Goal: Complete Application Form: Complete application form

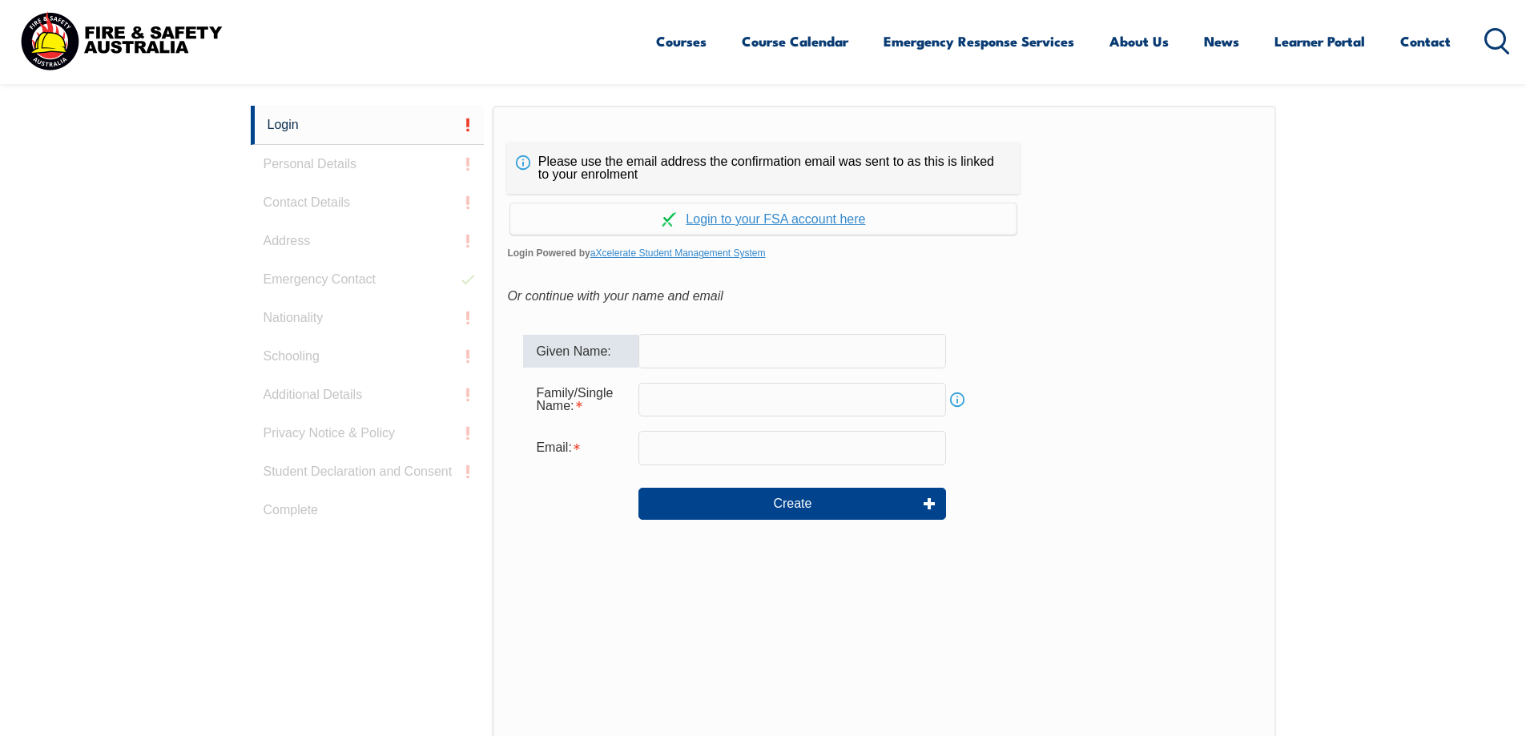
click at [694, 340] on input "text" at bounding box center [792, 351] width 308 height 34
type input "[PERSON_NAME]"
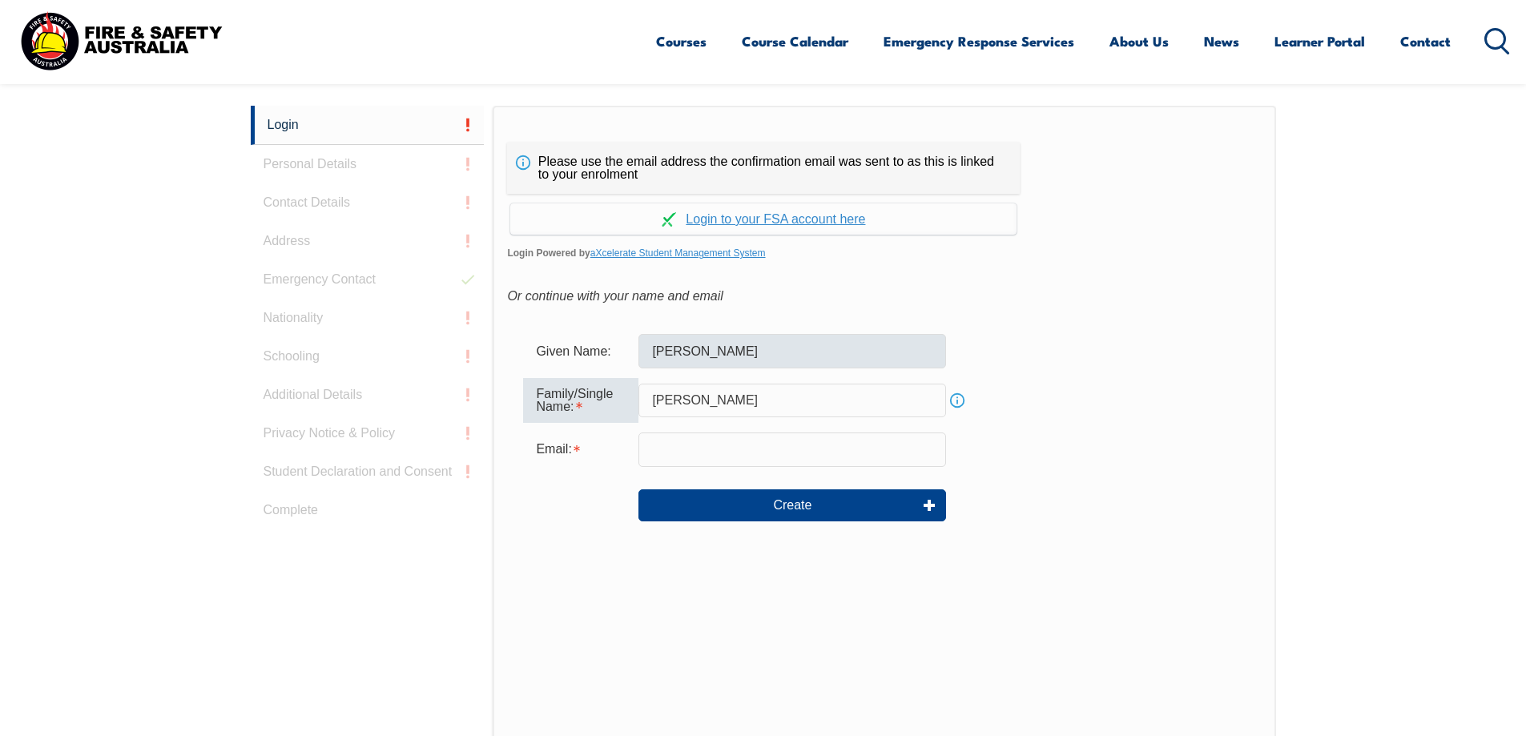
type input "[PERSON_NAME]"
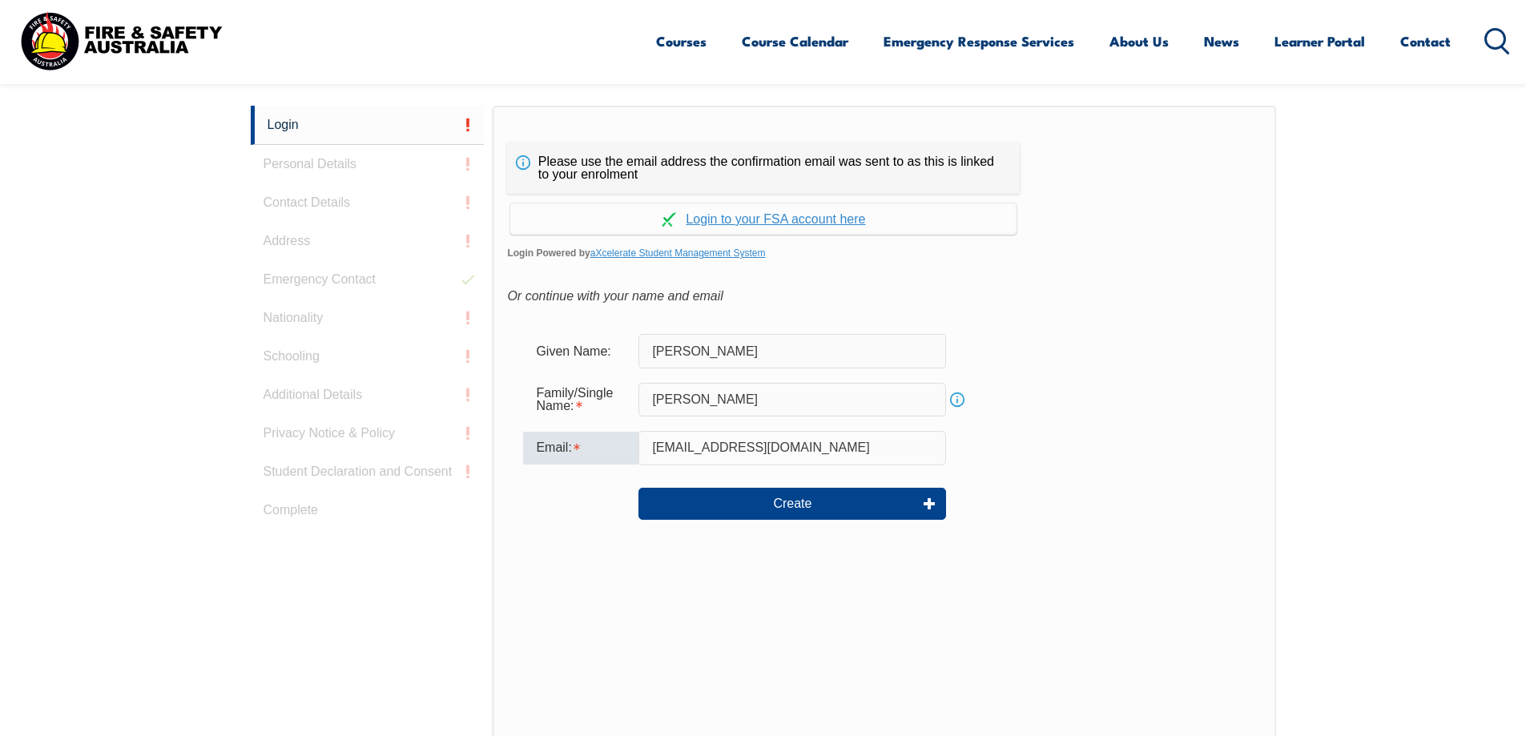
type input "[EMAIL_ADDRESS][DOMAIN_NAME]"
click at [765, 523] on div "Create" at bounding box center [884, 504] width 722 height 58
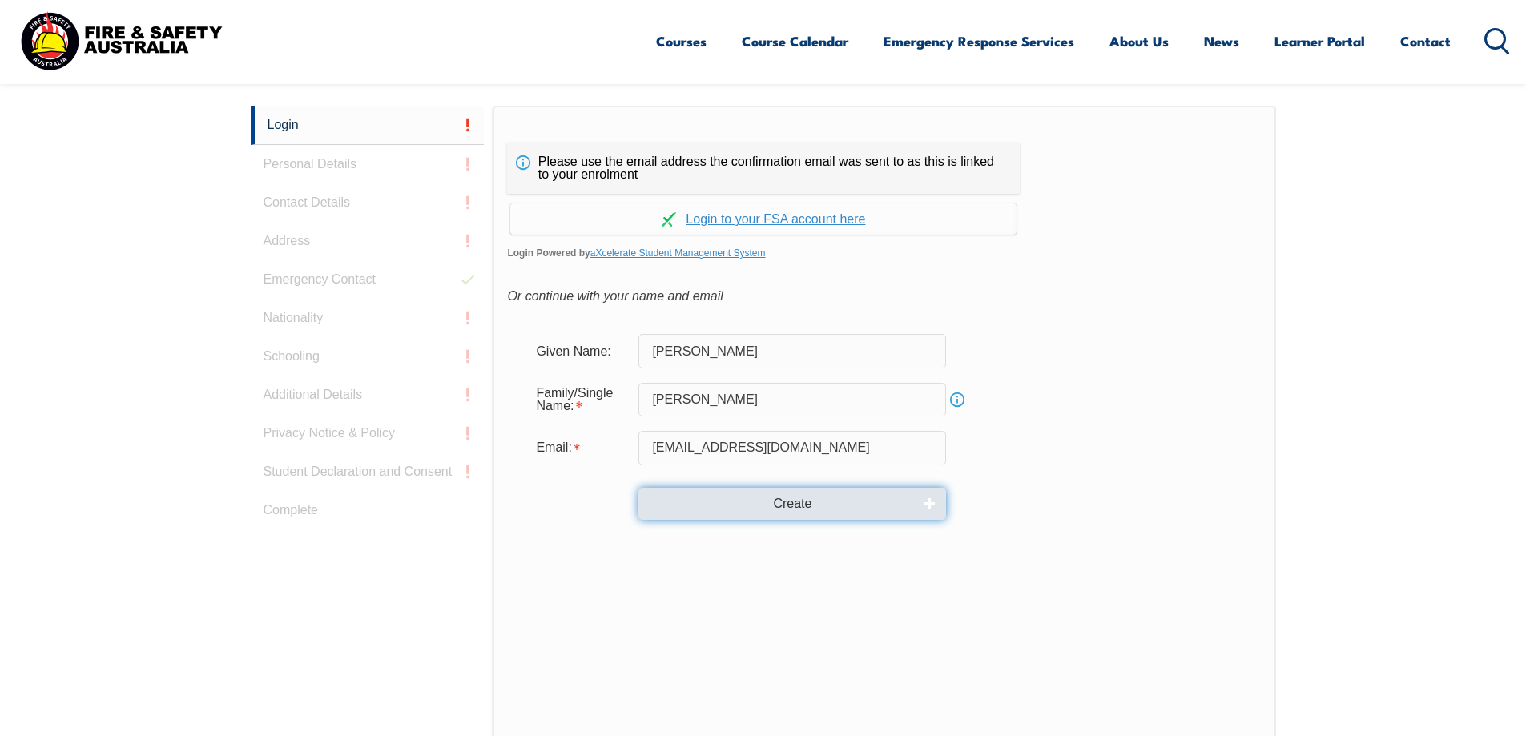
click at [764, 511] on button "Create" at bounding box center [792, 504] width 308 height 32
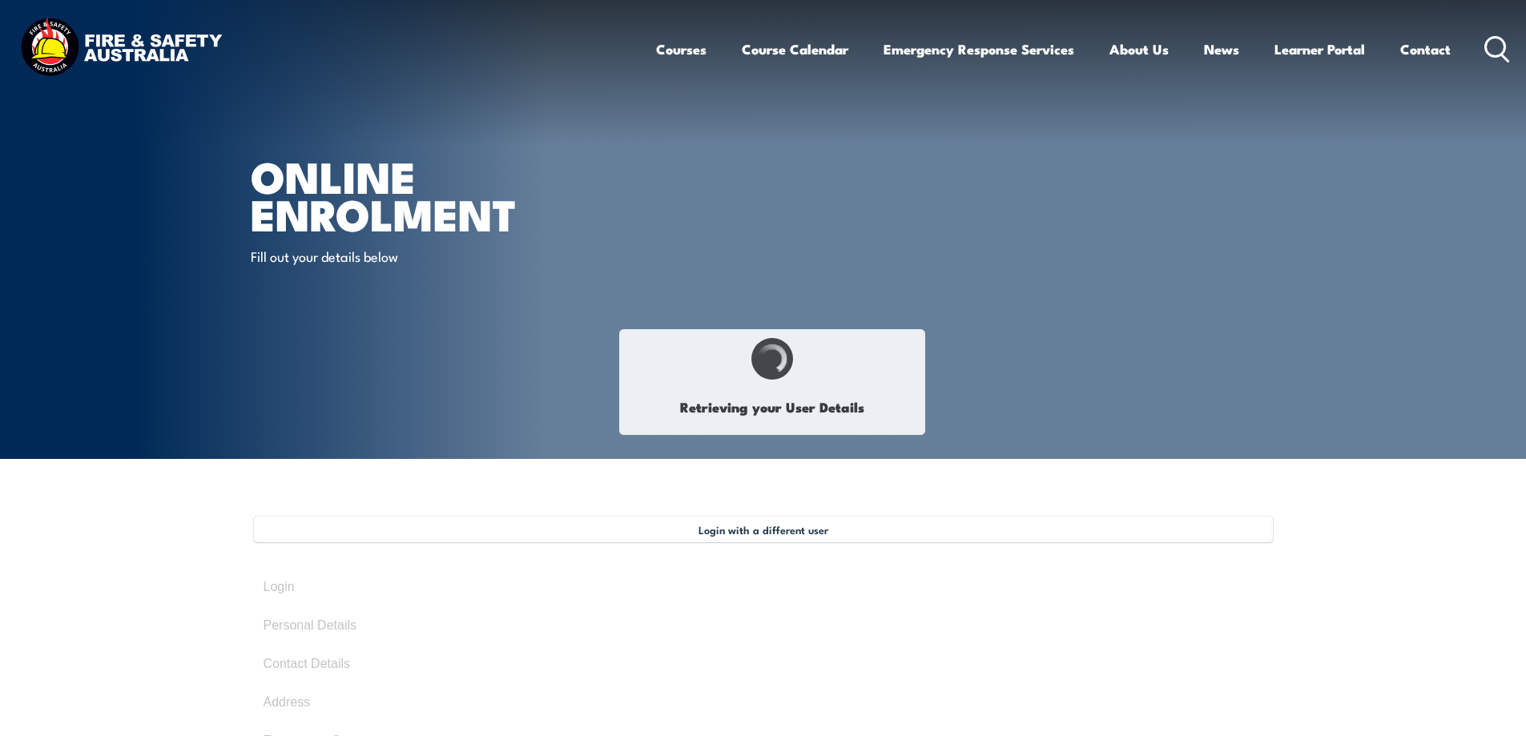
type input "[PERSON_NAME]"
type input "[DATE]"
type input "32SNKAC7KL"
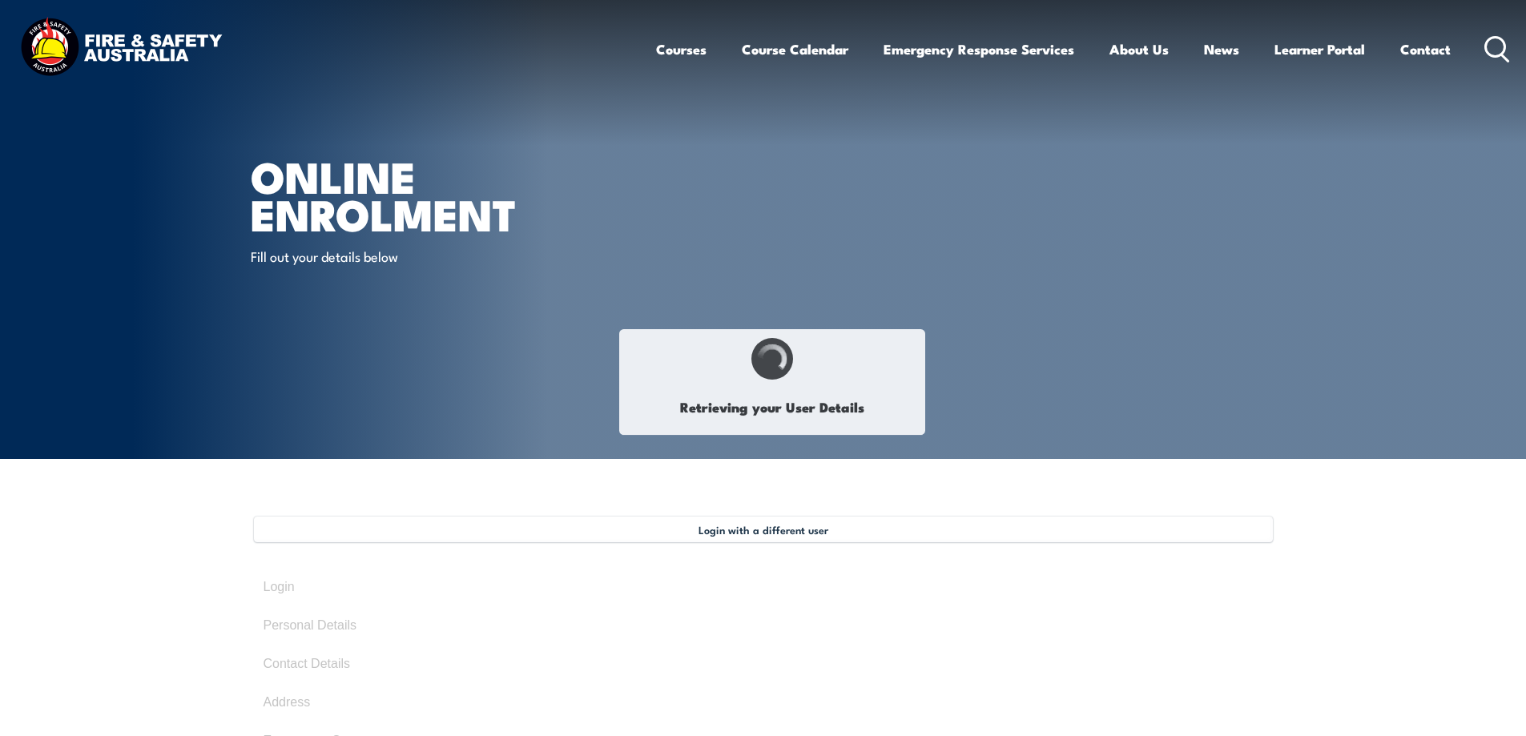
select select "M"
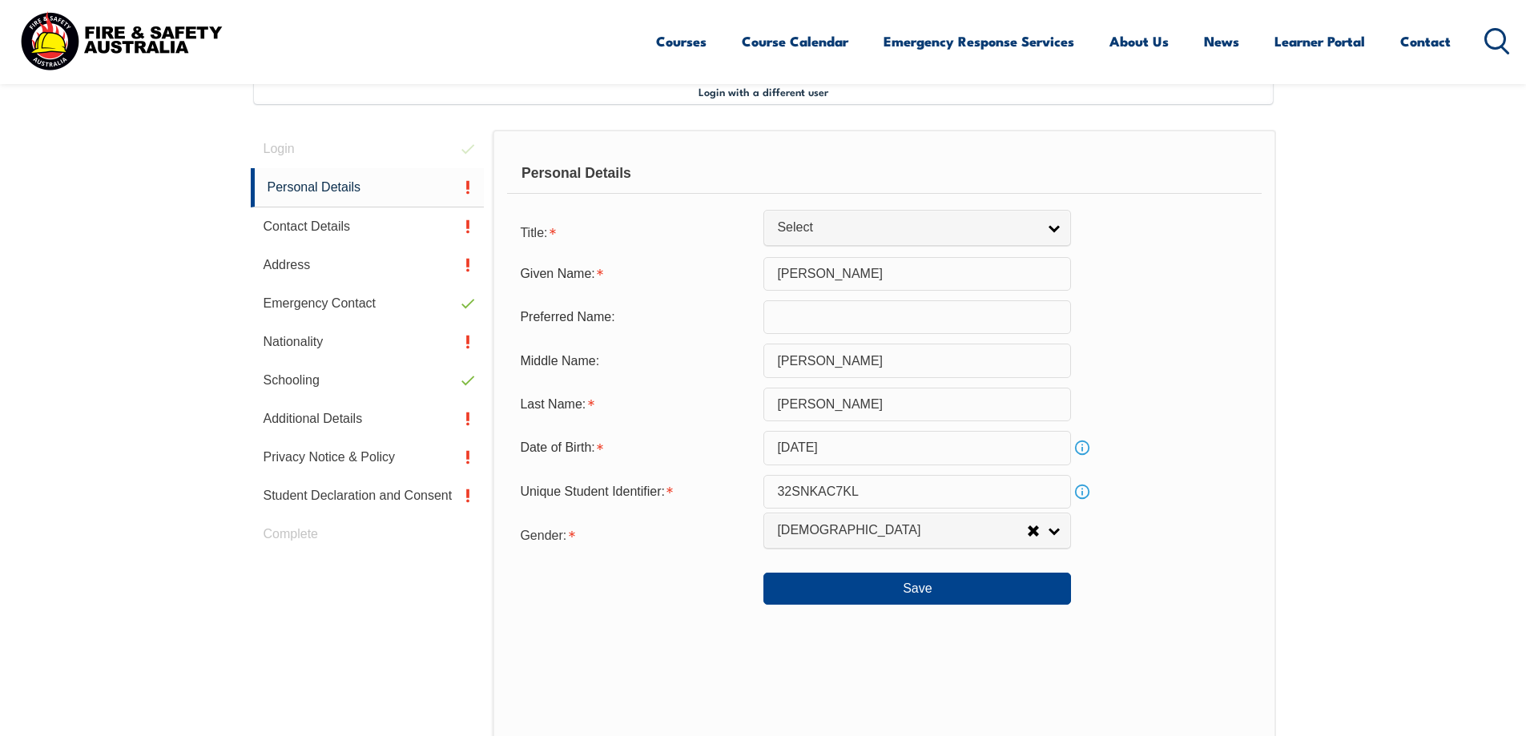
scroll to position [437, 0]
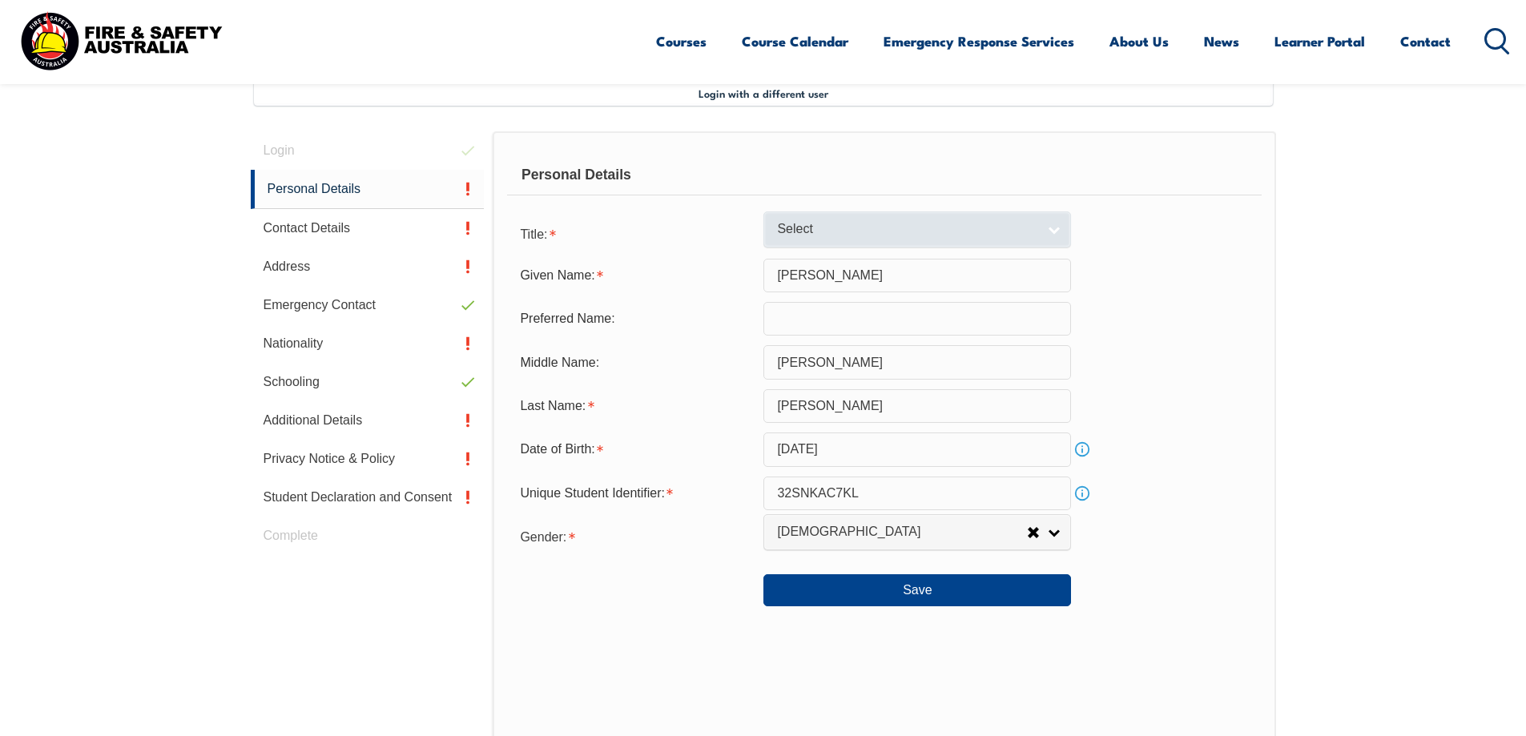
click at [944, 238] on span "Select" at bounding box center [907, 229] width 260 height 17
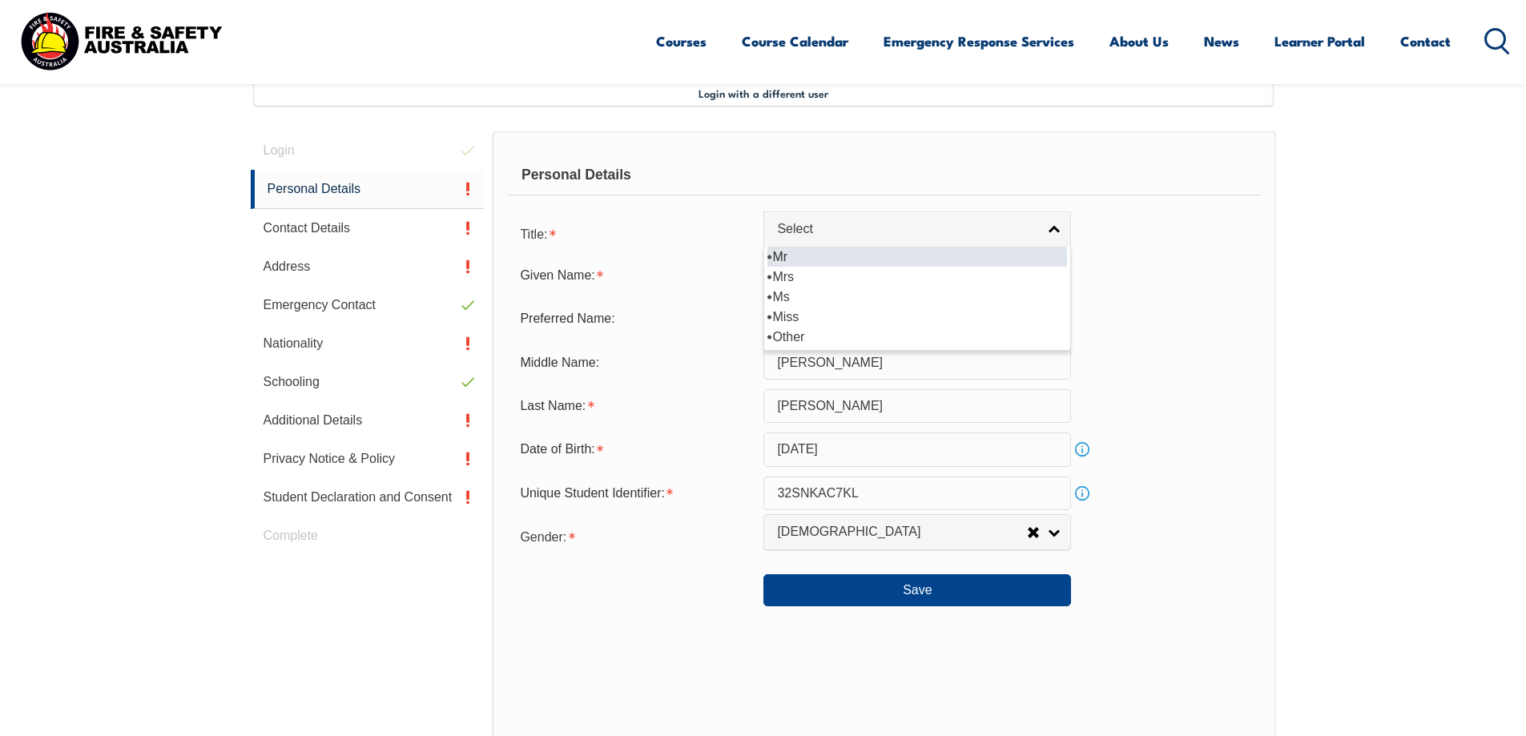
click at [869, 255] on li "Mr" at bounding box center [917, 257] width 300 height 20
select select "Mr"
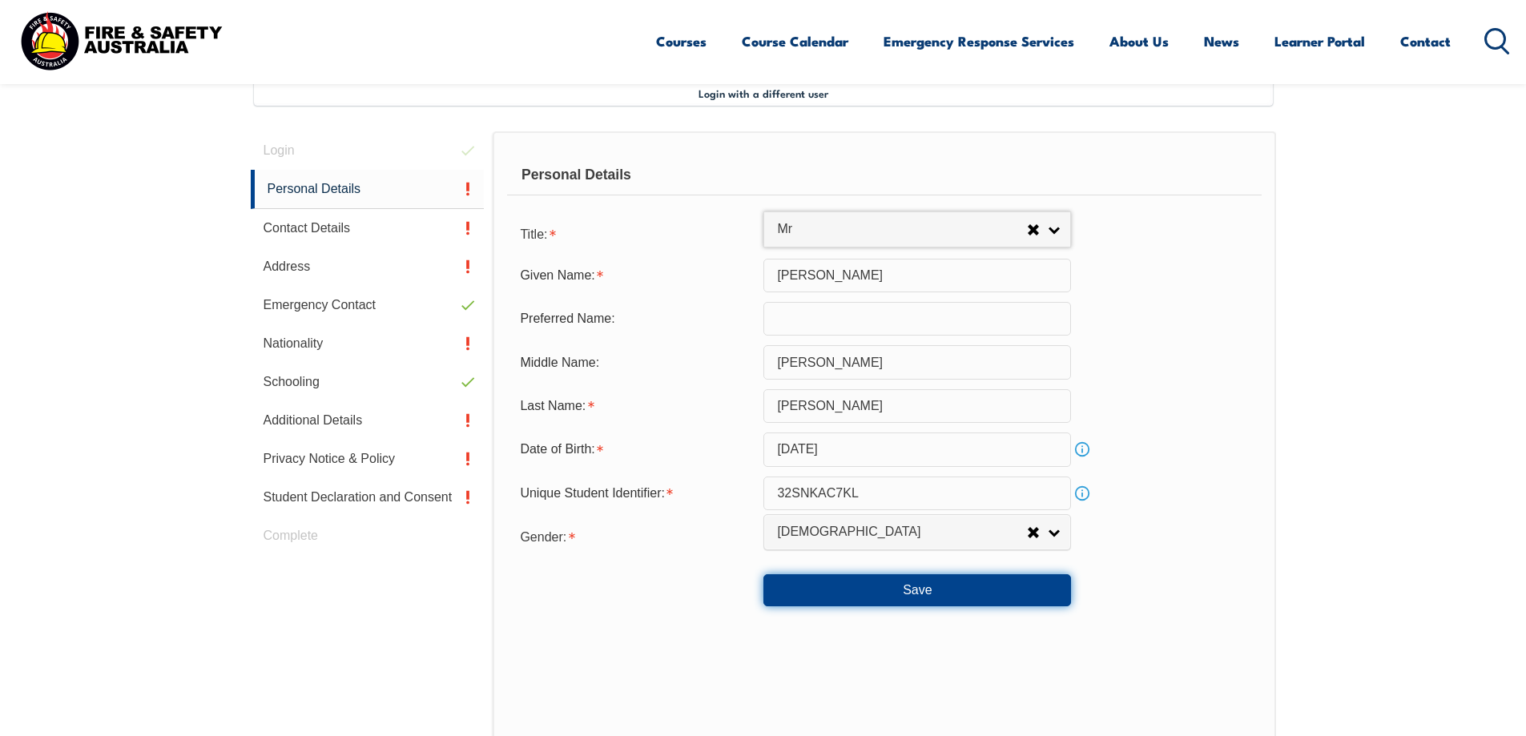
click at [918, 601] on button "Save" at bounding box center [917, 590] width 308 height 32
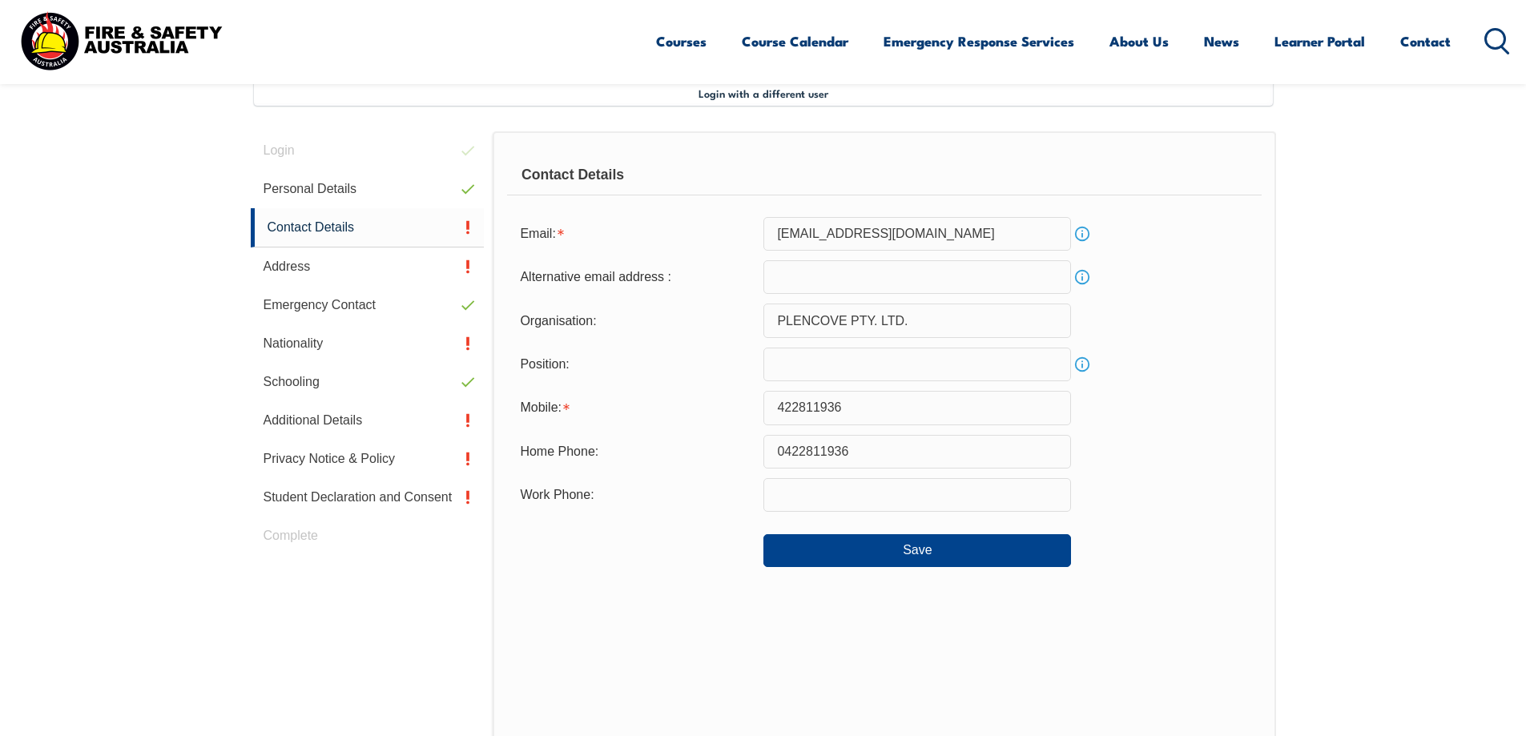
click at [775, 411] on input "422811936" at bounding box center [917, 408] width 308 height 34
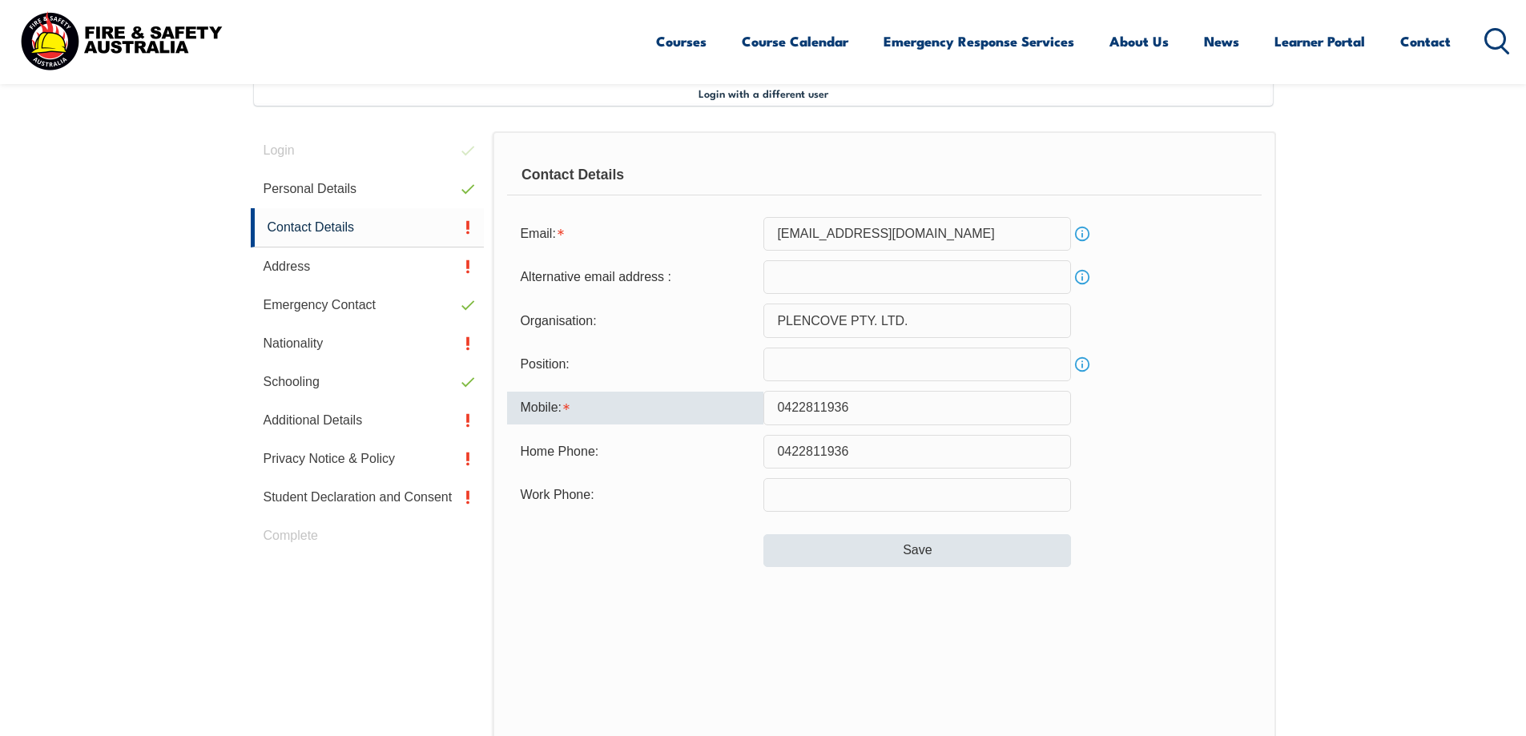
type input "0422811936"
click at [866, 553] on button "Save" at bounding box center [917, 550] width 308 height 32
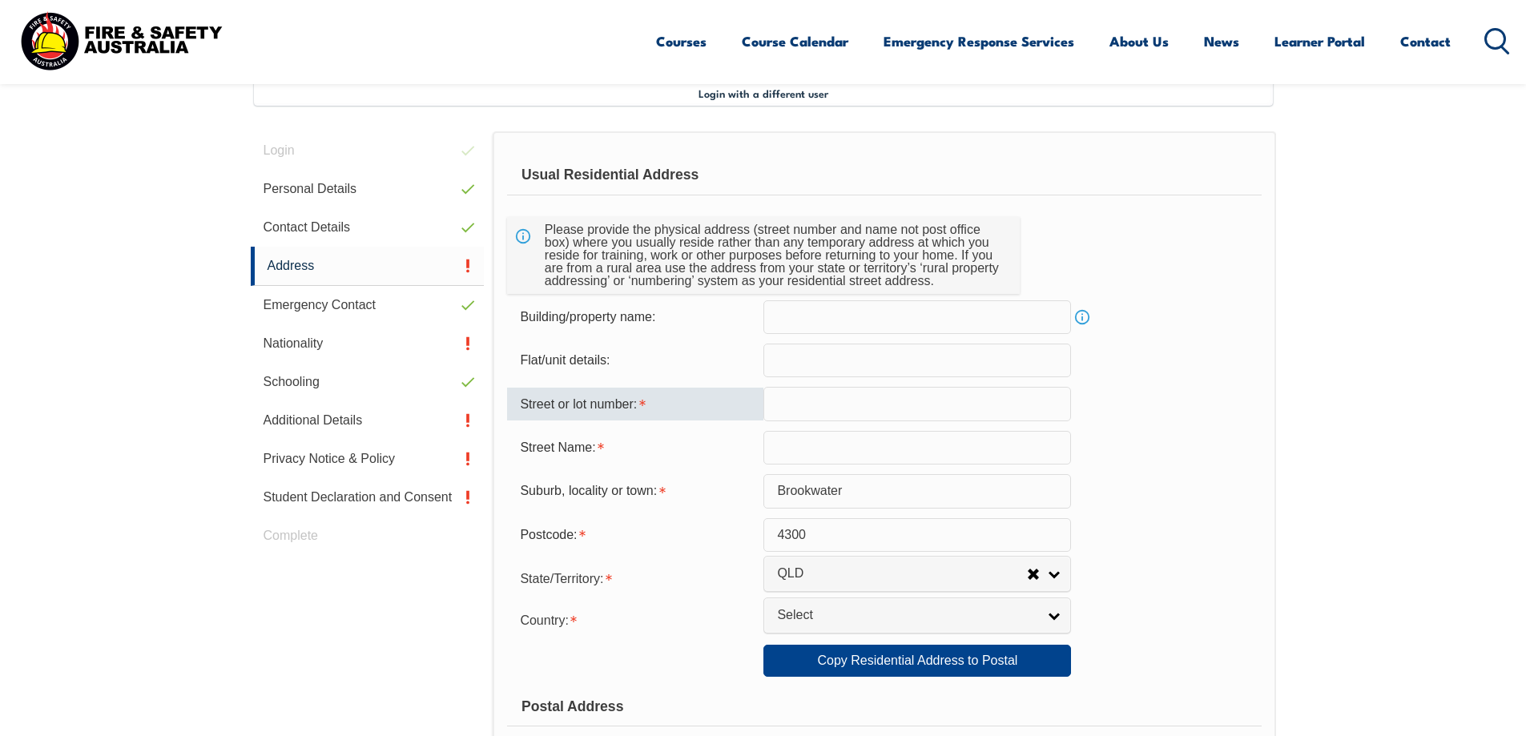
click at [825, 396] on input "text" at bounding box center [917, 404] width 308 height 34
type input "7/22"
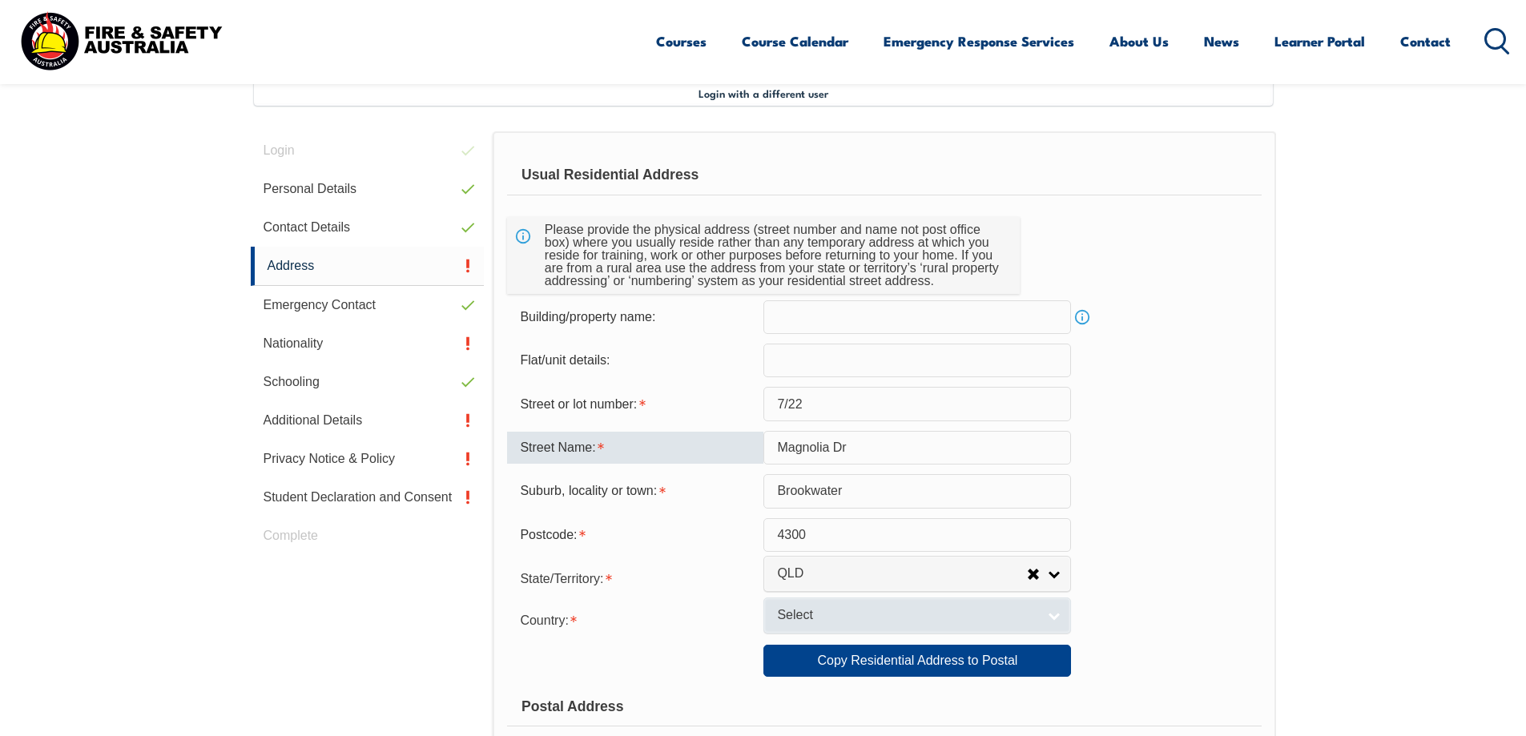
type input "Magnolia Dr"
click at [889, 606] on link "Select" at bounding box center [917, 615] width 308 height 36
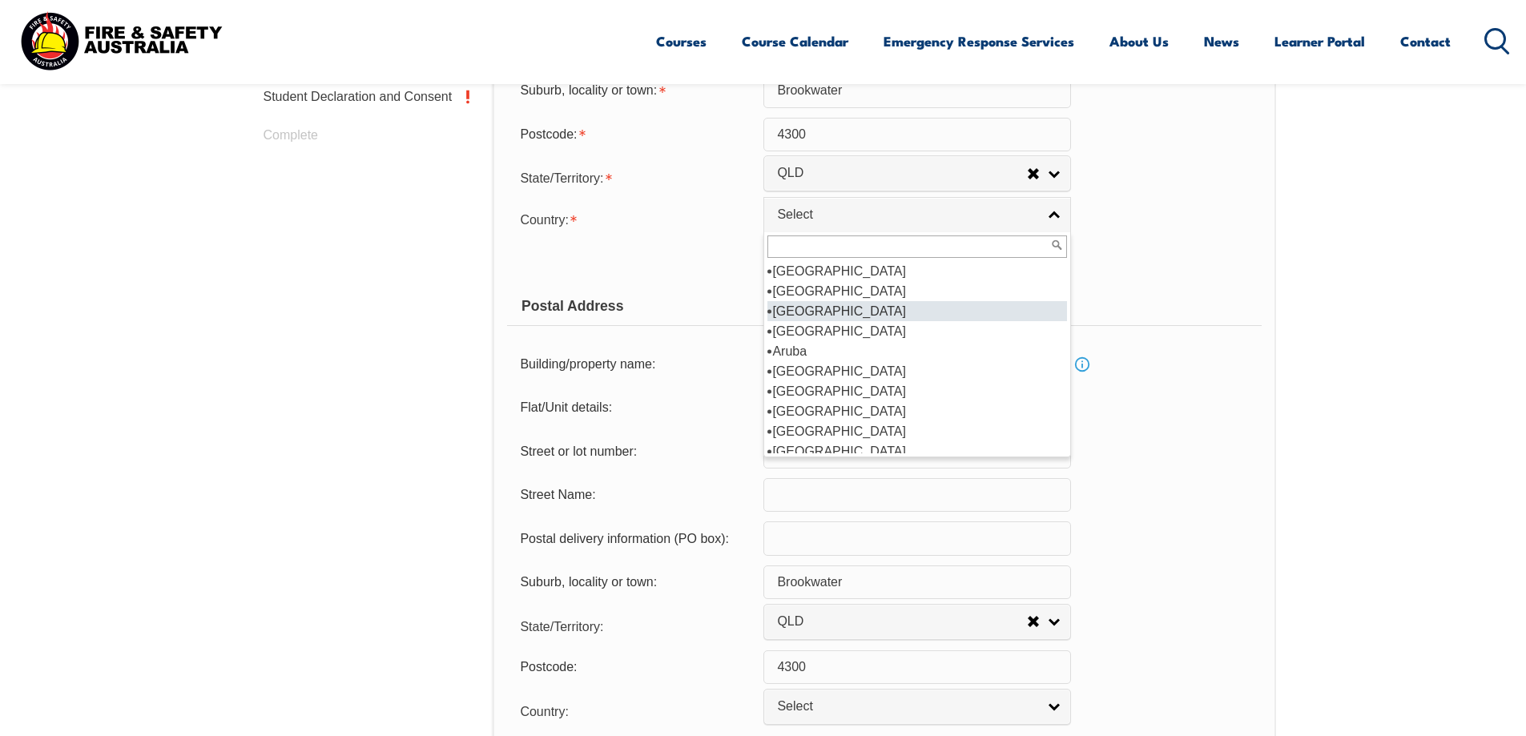
scroll to position [240, 0]
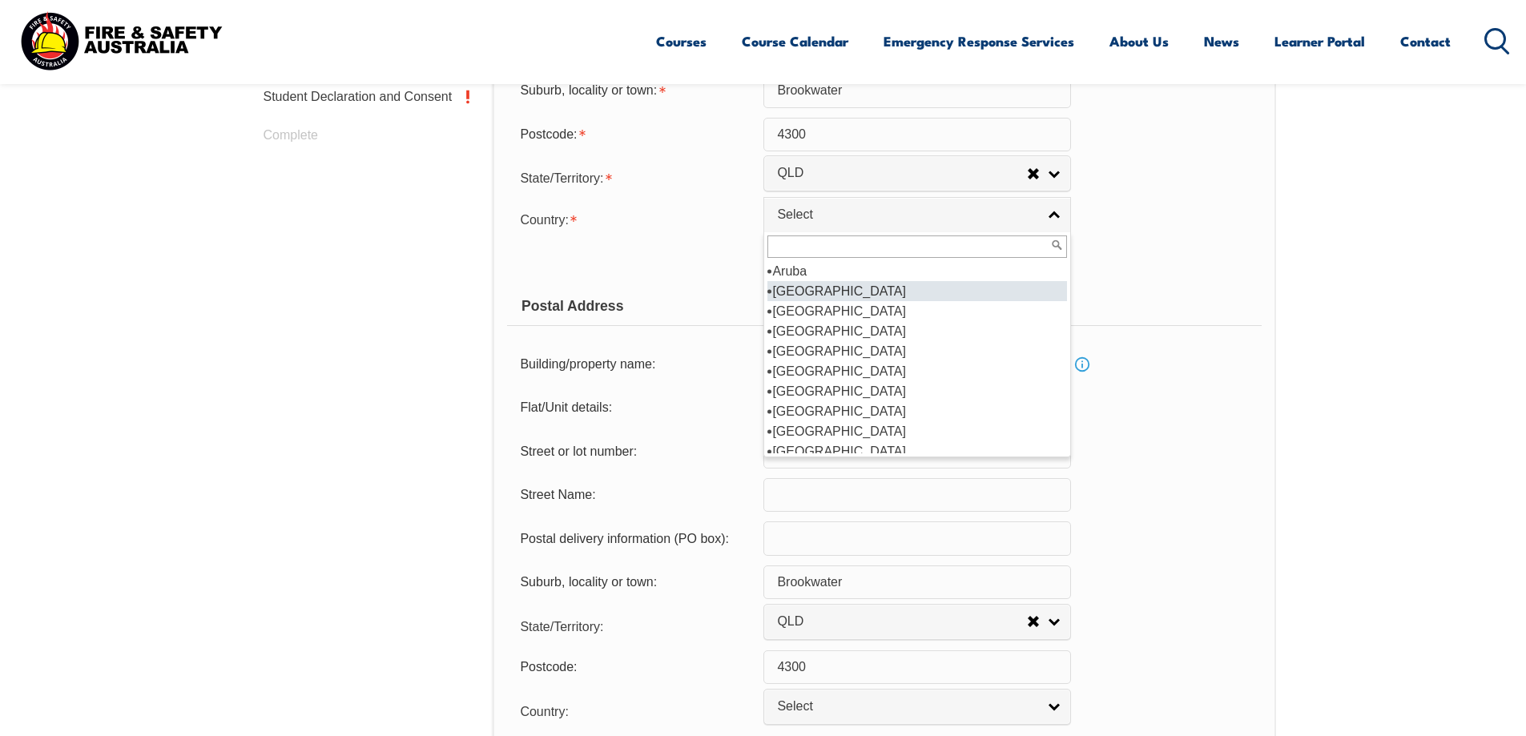
click at [843, 292] on li "[GEOGRAPHIC_DATA]" at bounding box center [917, 291] width 300 height 20
select select "1101"
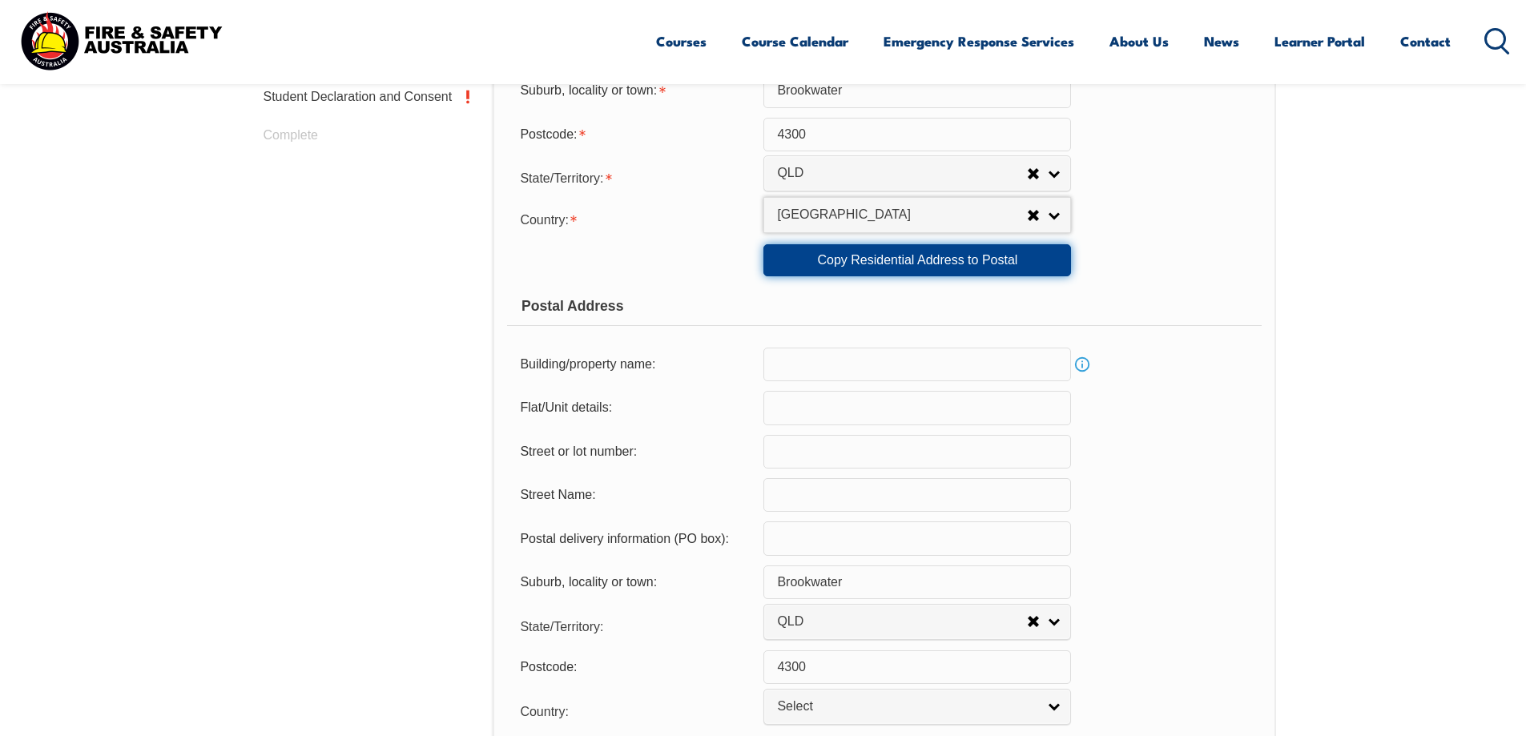
click at [1003, 260] on link "Copy Residential Address to Postal" at bounding box center [917, 260] width 308 height 32
type input "7/22"
type input "Magnolia Dr"
select select "1101"
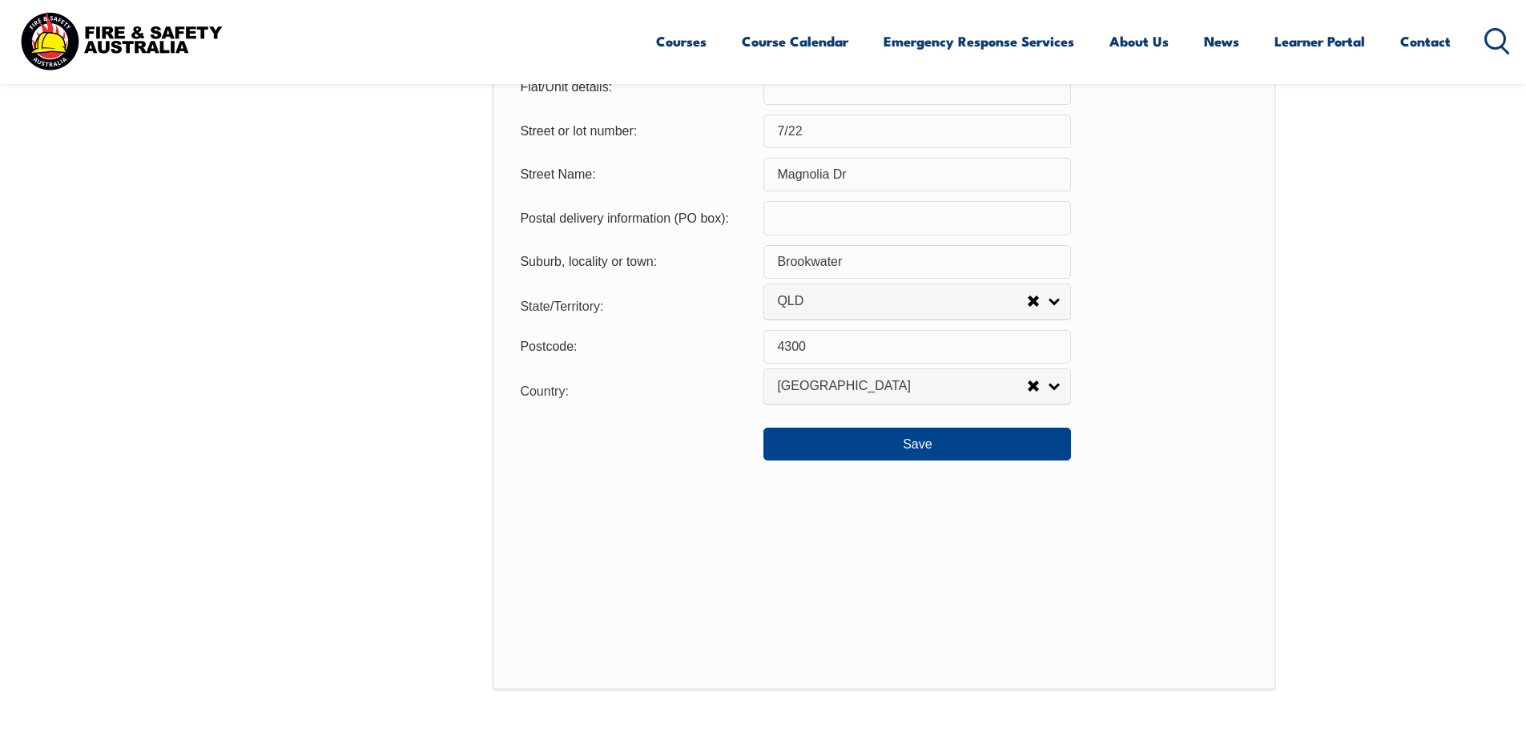
scroll to position [1318, 0]
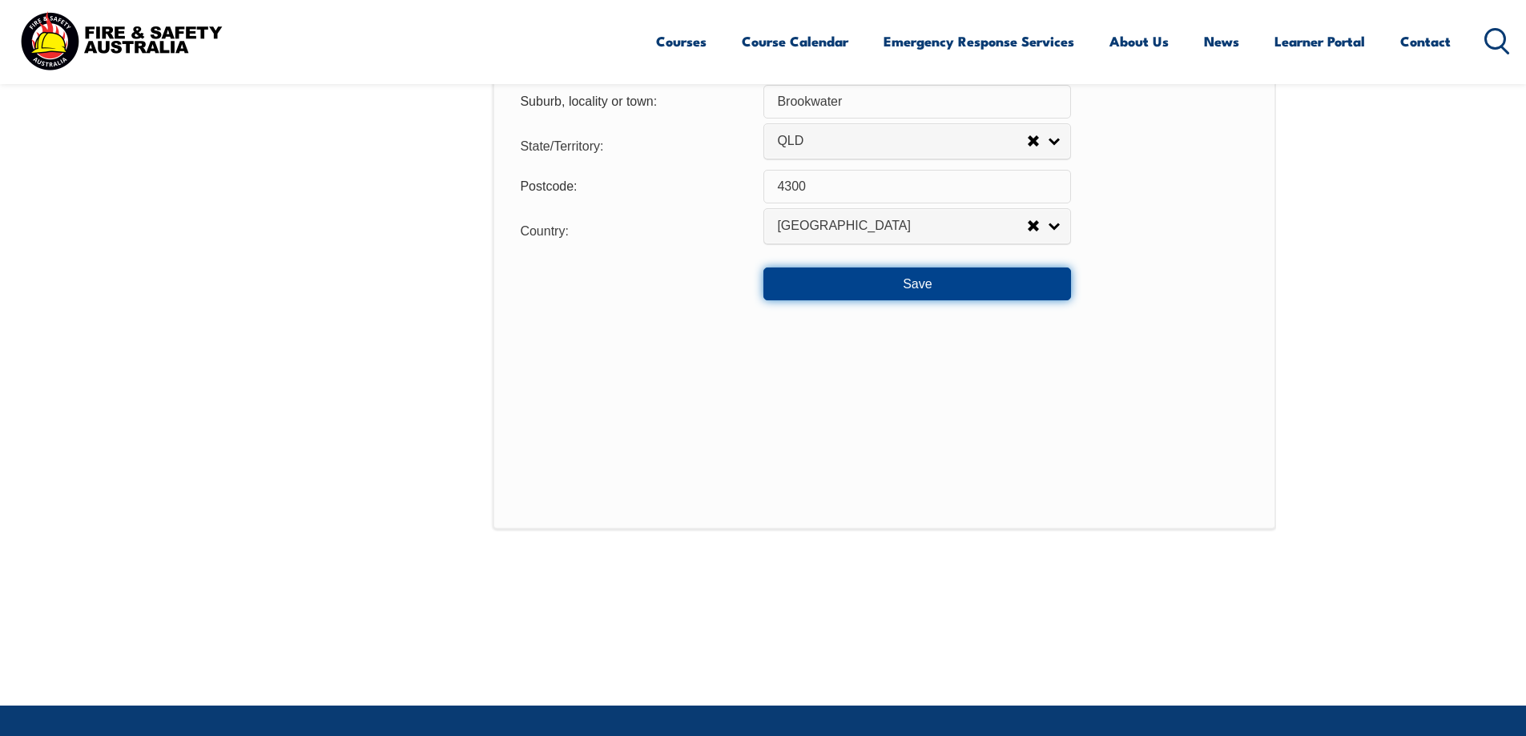
click at [847, 296] on button "Save" at bounding box center [917, 284] width 308 height 32
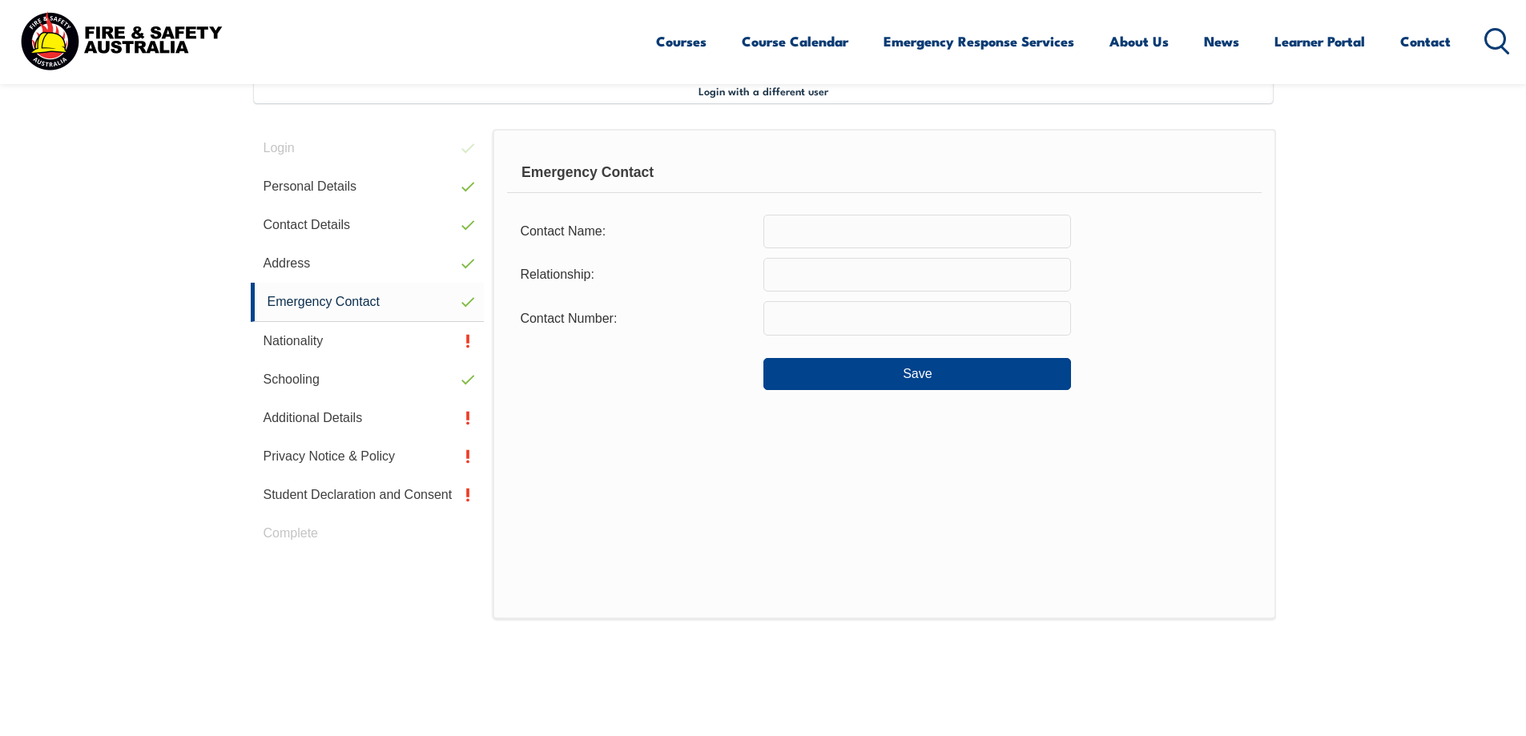
scroll to position [437, 0]
click at [866, 373] on button "Save" at bounding box center [917, 376] width 308 height 32
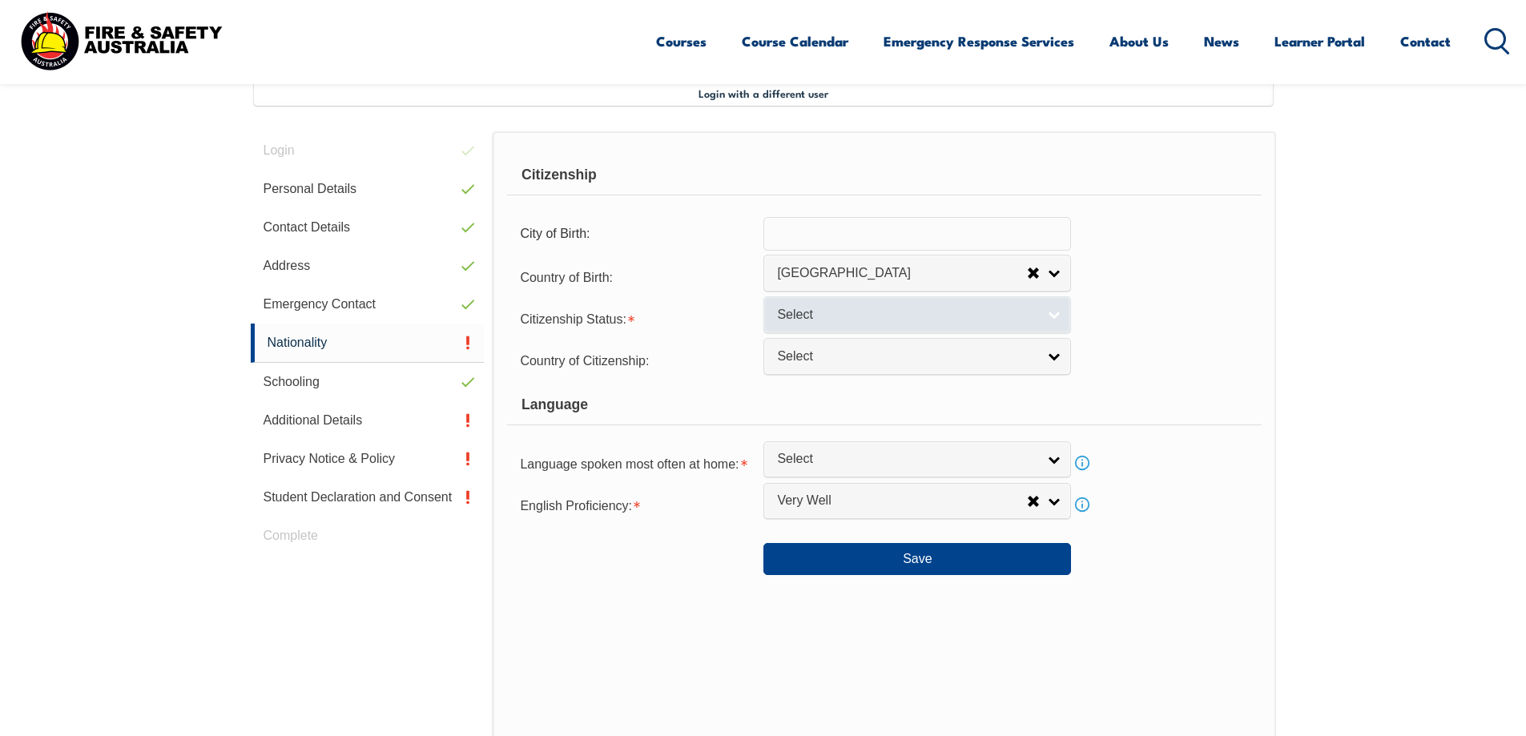
click at [896, 315] on span "Select" at bounding box center [907, 315] width 260 height 17
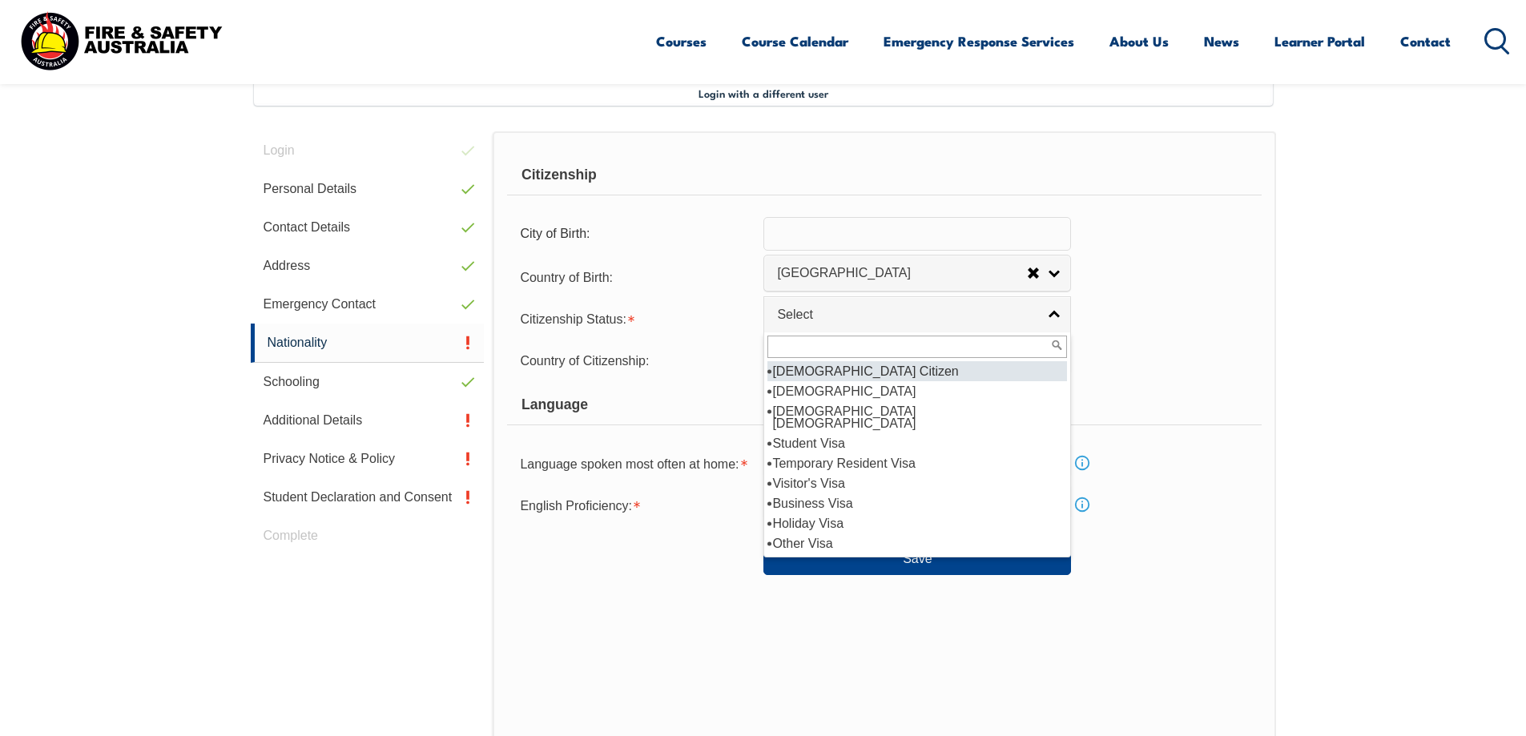
click at [901, 372] on li "[DEMOGRAPHIC_DATA] Citizen" at bounding box center [917, 371] width 300 height 20
select select "1"
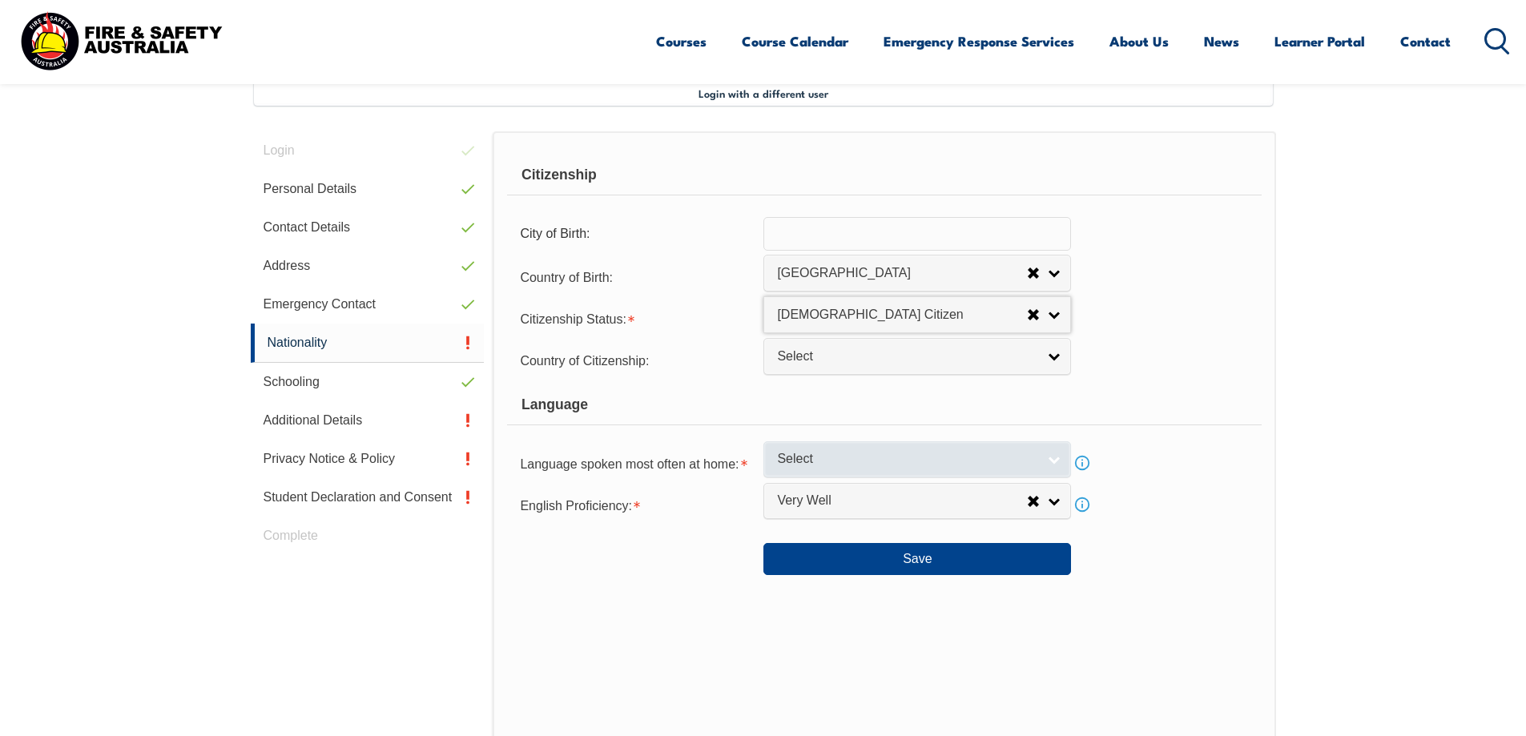
click at [881, 457] on span "Select" at bounding box center [907, 459] width 260 height 17
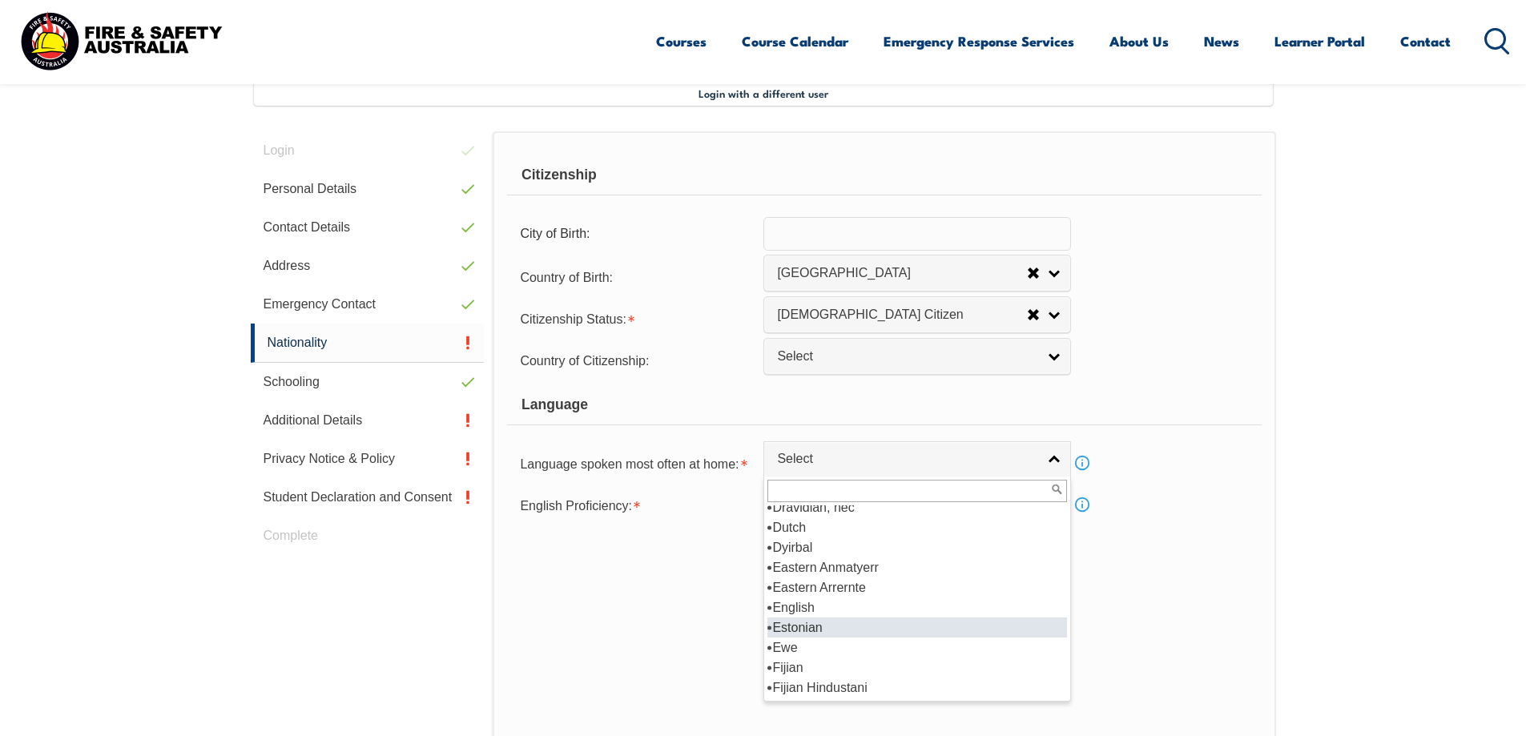
scroll to position [2002, 0]
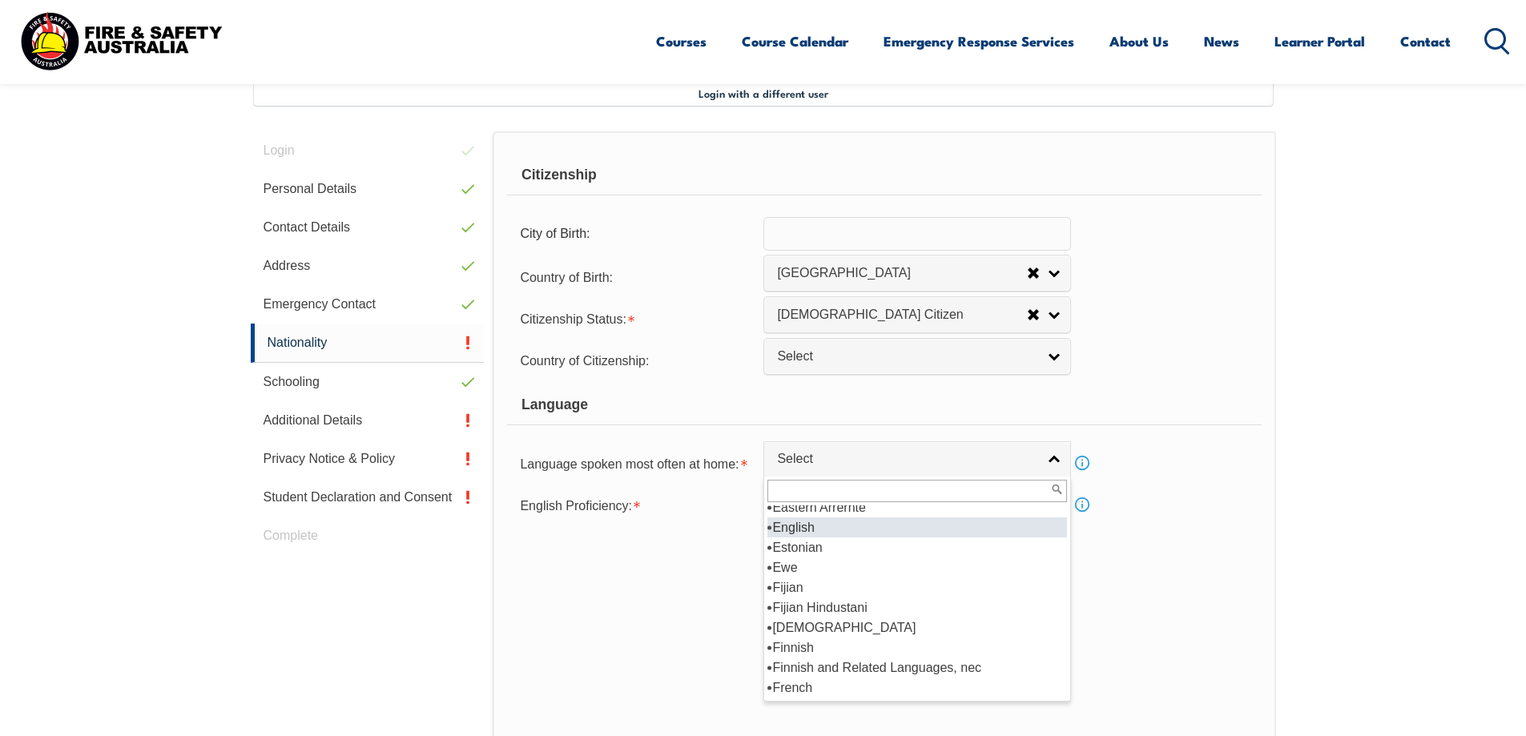
click at [856, 531] on li "English" at bounding box center [917, 527] width 300 height 20
select select "1201"
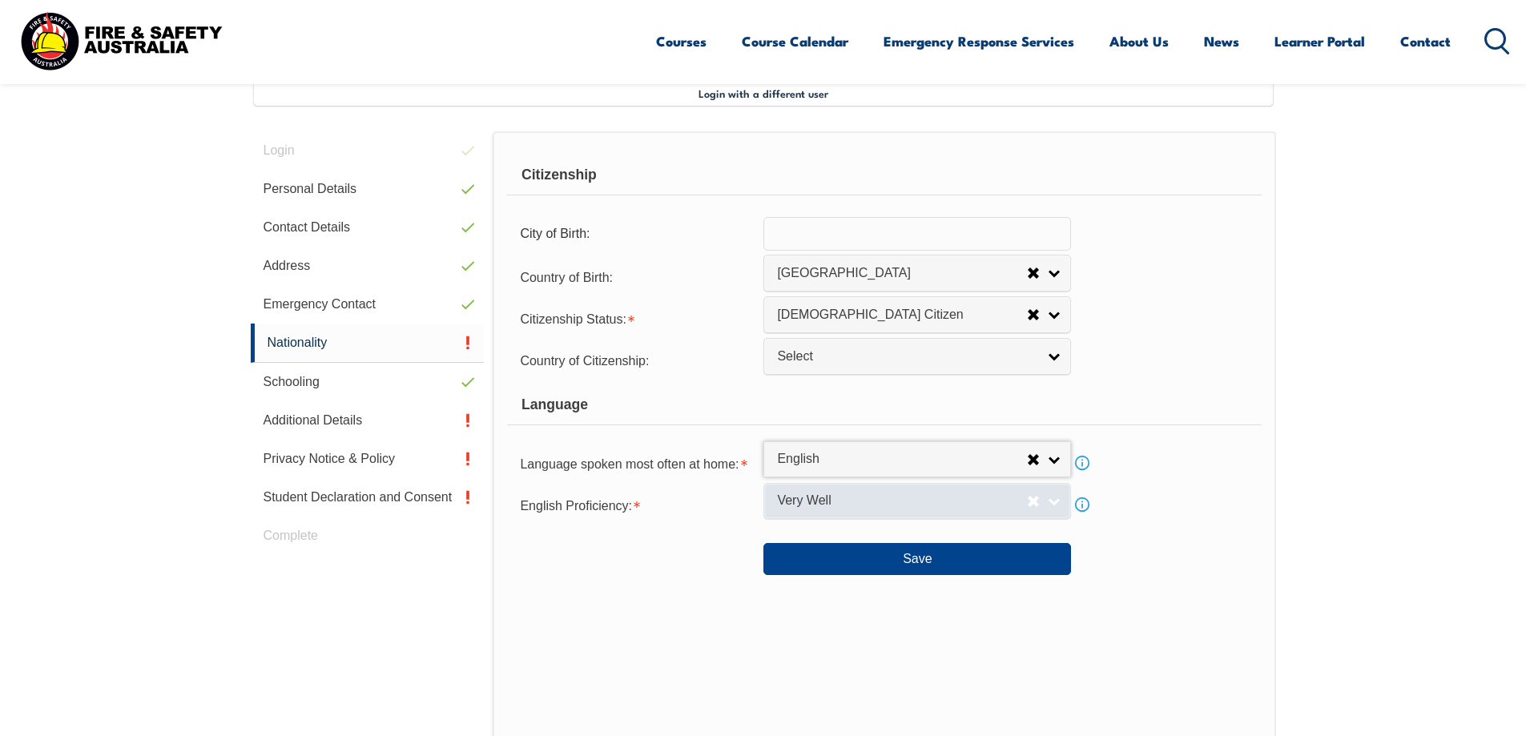
click at [858, 501] on span "Very Well" at bounding box center [902, 501] width 250 height 17
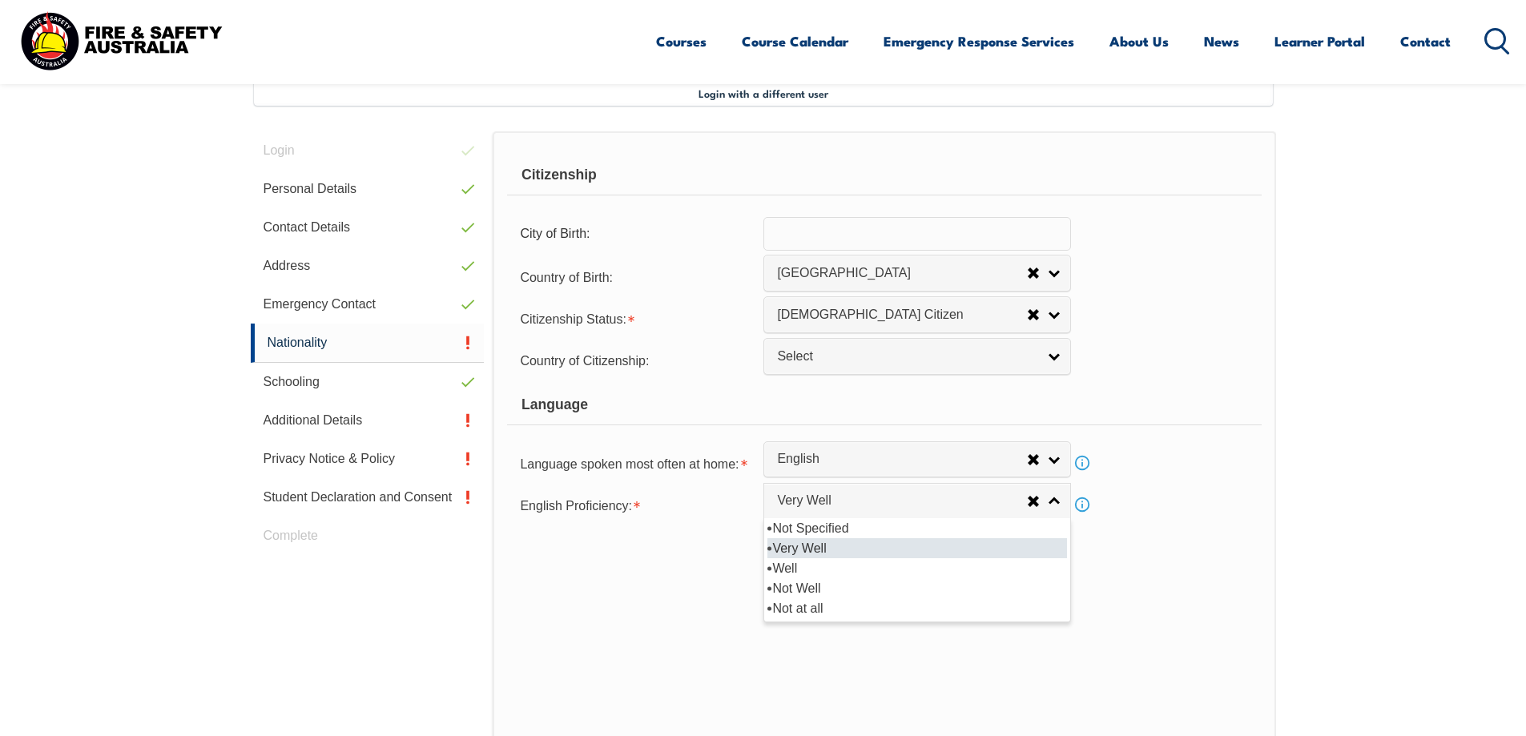
click at [1217, 530] on div "Save" at bounding box center [884, 552] width 754 height 45
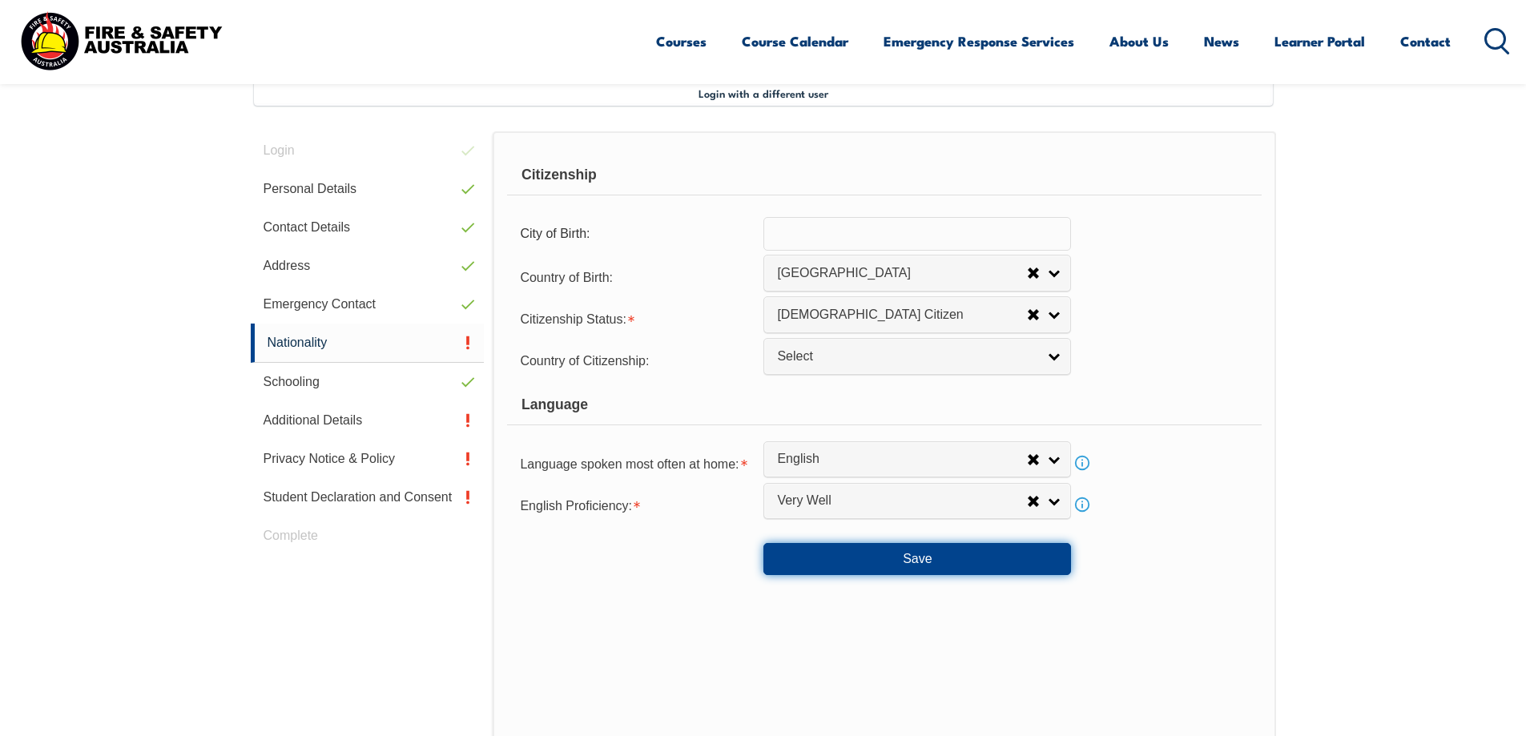
click at [907, 550] on button "Save" at bounding box center [917, 559] width 308 height 32
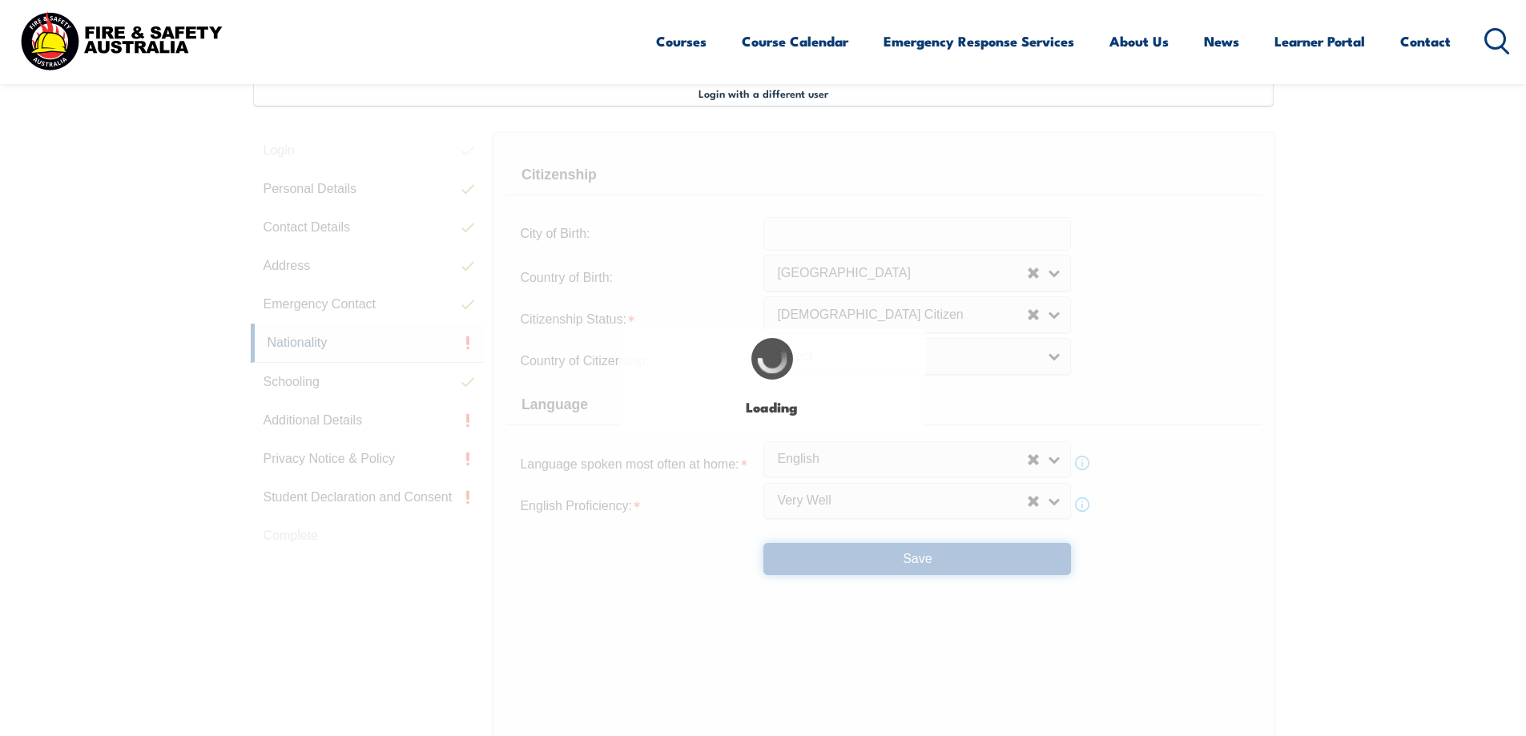
select select "false"
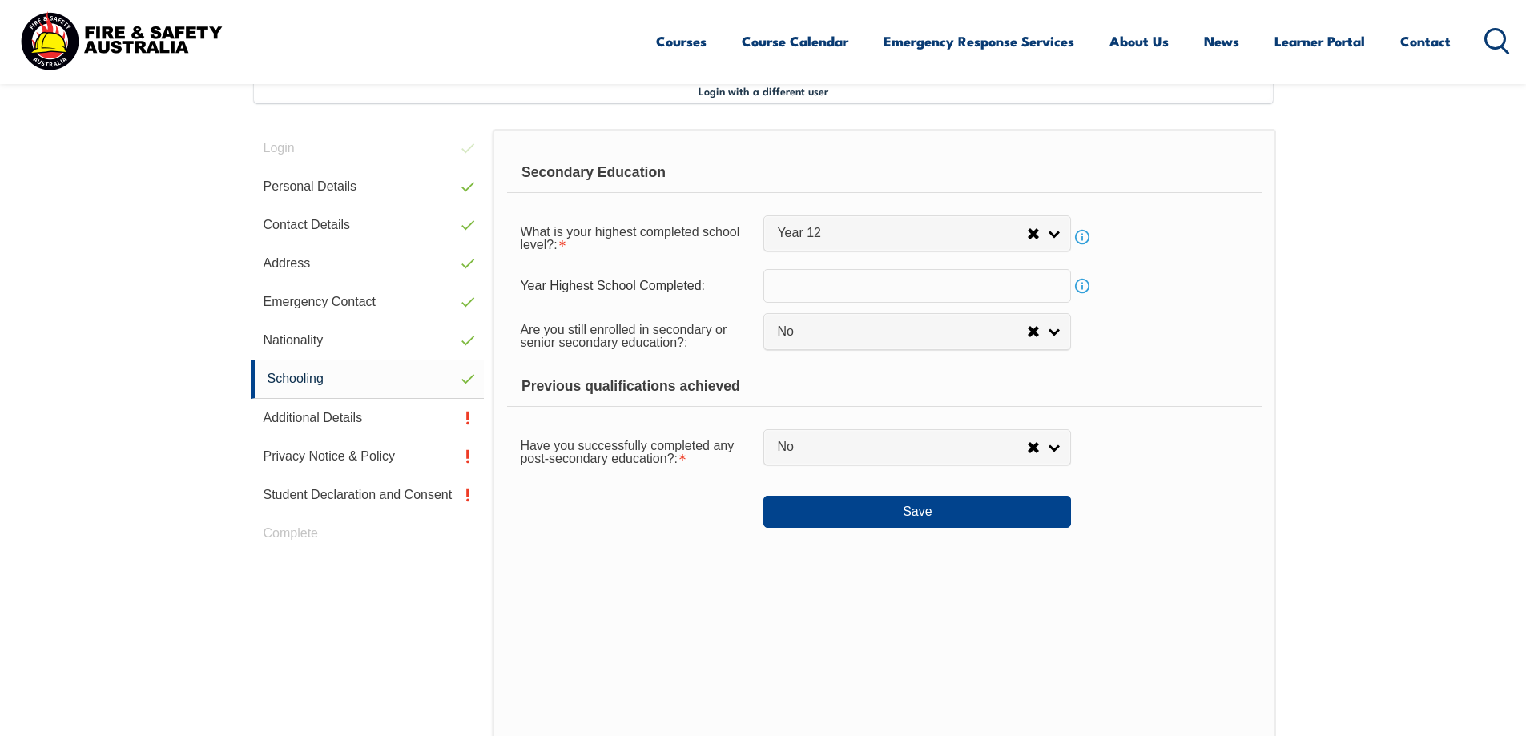
scroll to position [437, 0]
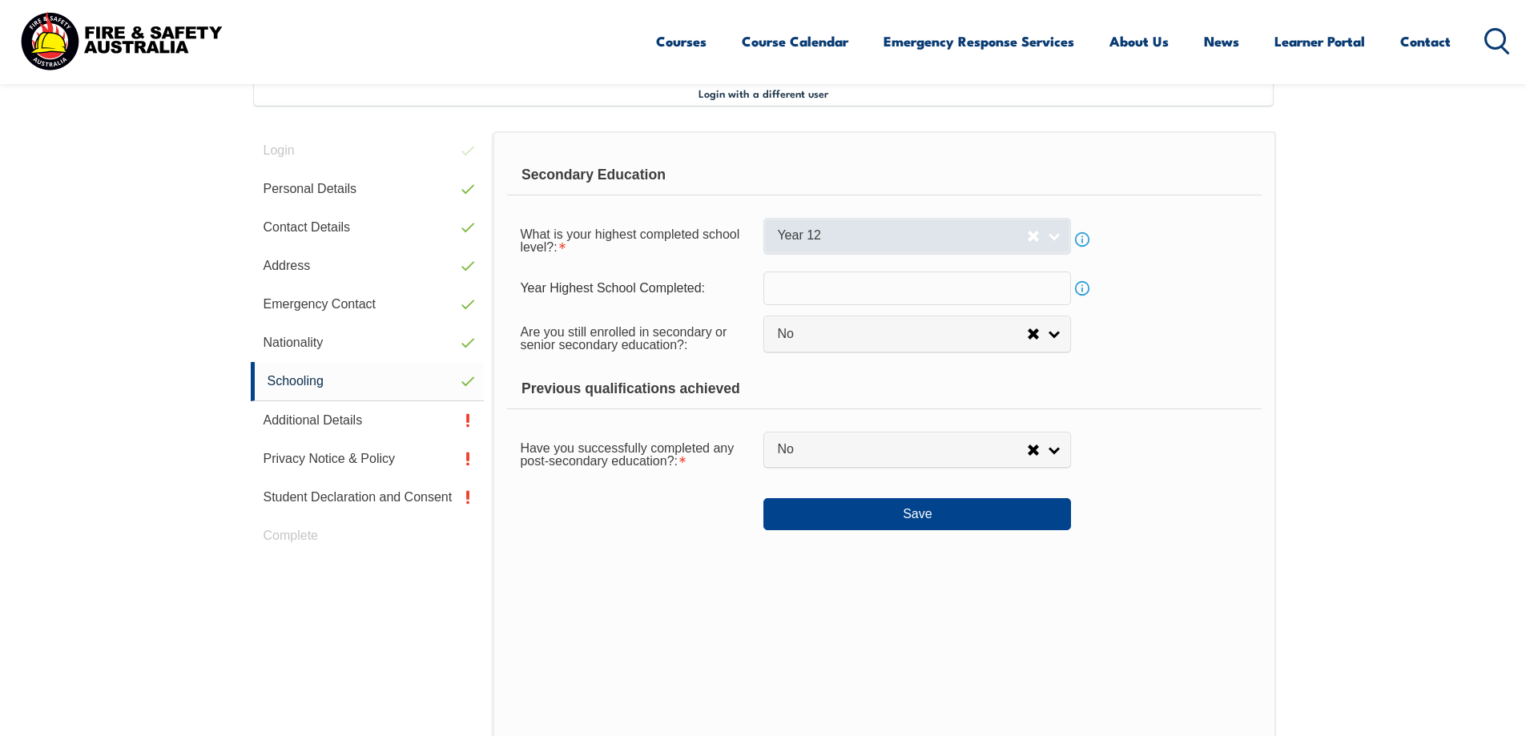
click at [892, 239] on span "Year 12" at bounding box center [902, 235] width 250 height 17
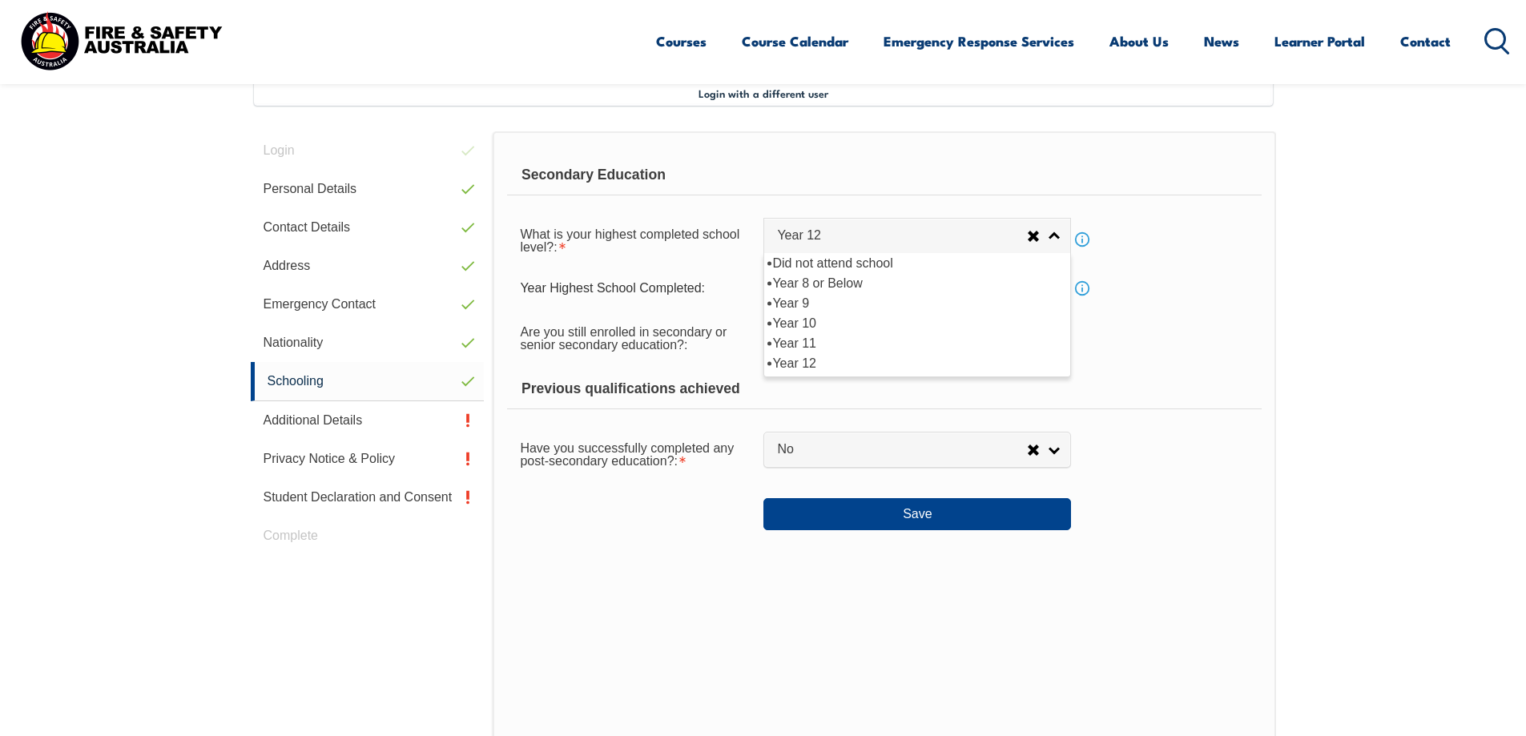
click at [1144, 354] on div "Are you still enrolled in secondary or senior secondary education?: Not Specifi…" at bounding box center [884, 337] width 754 height 45
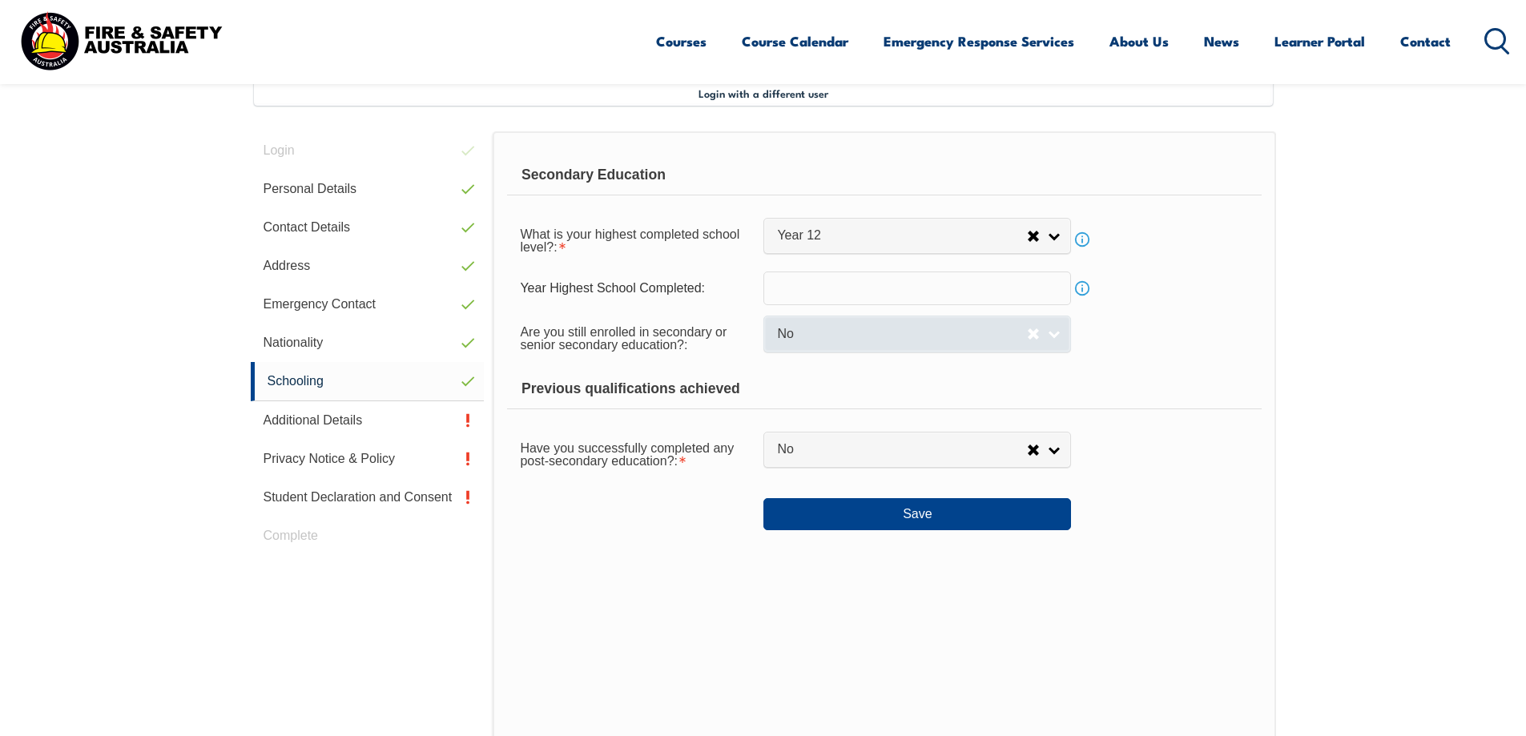
click at [871, 326] on span "No" at bounding box center [902, 334] width 250 height 17
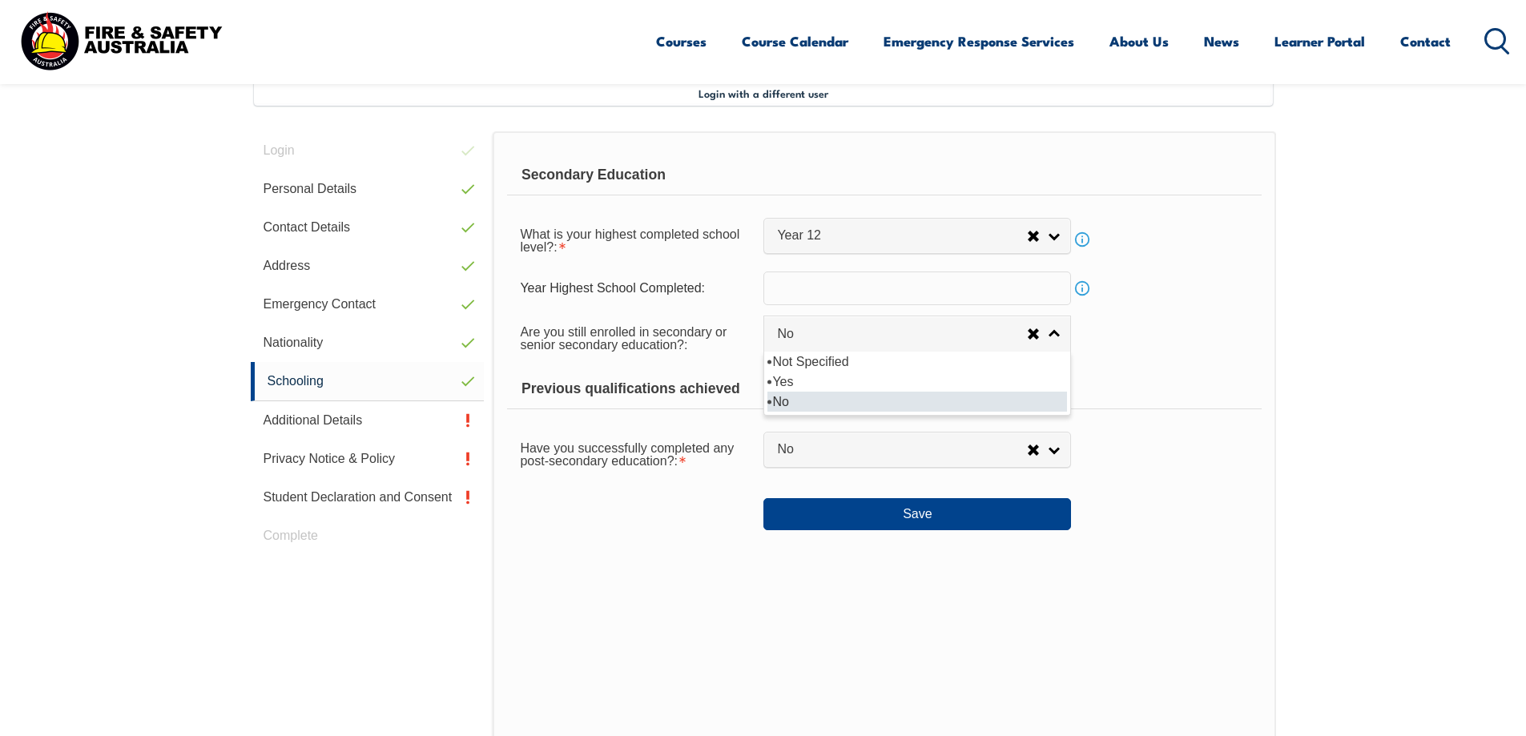
click at [914, 404] on li "No" at bounding box center [917, 402] width 300 height 20
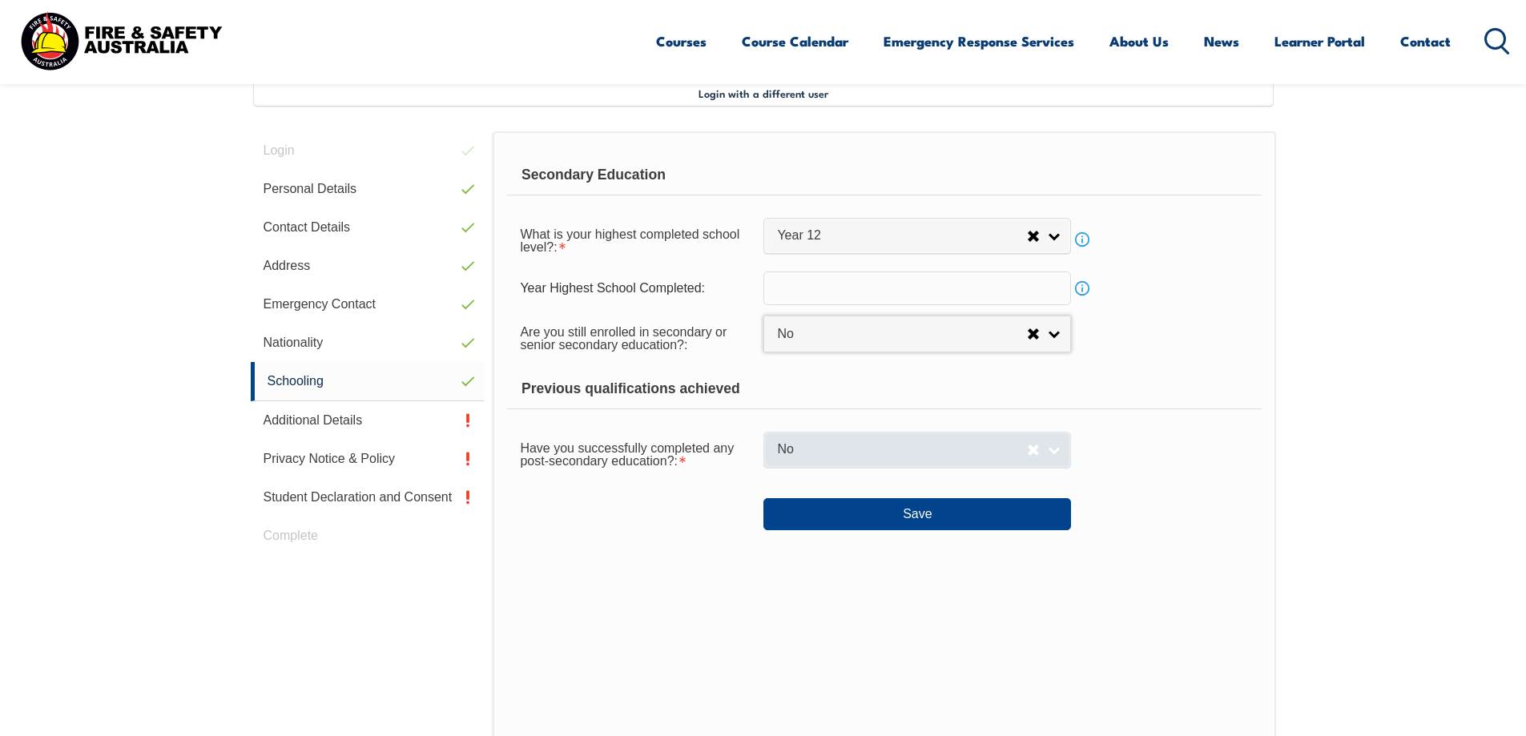
click at [808, 455] on span "No" at bounding box center [902, 449] width 250 height 17
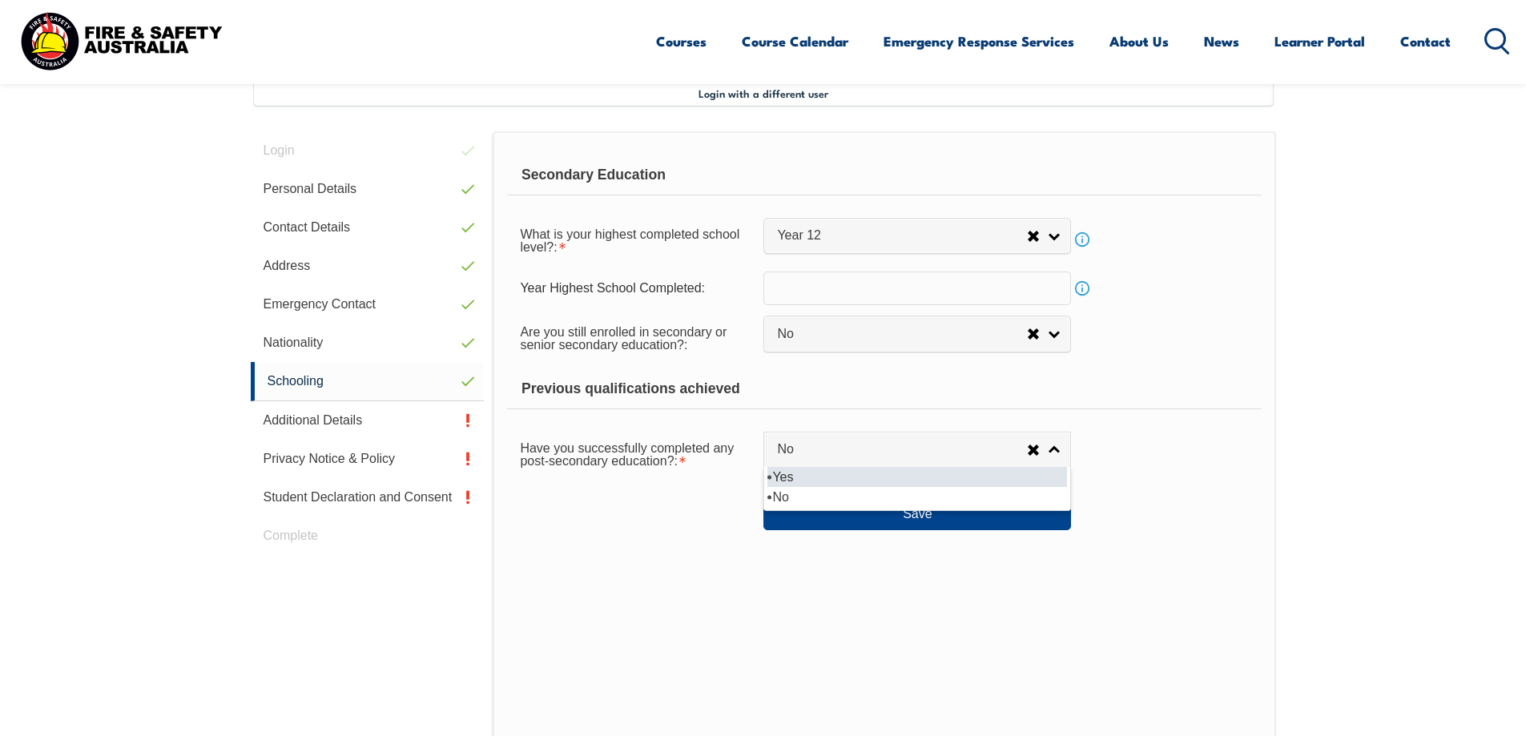
click at [819, 479] on li "Yes" at bounding box center [917, 477] width 300 height 20
select select "true"
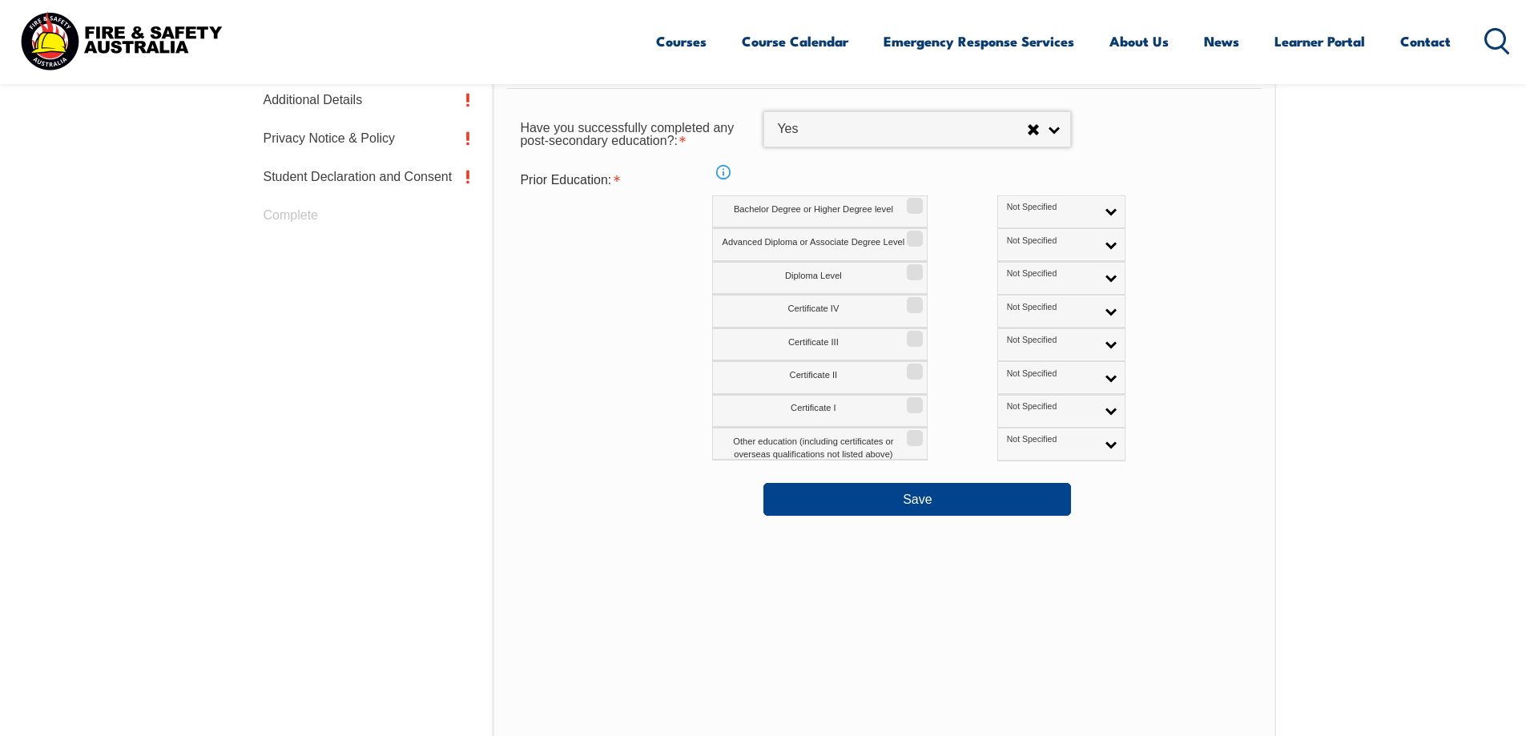
scroll to position [597, 0]
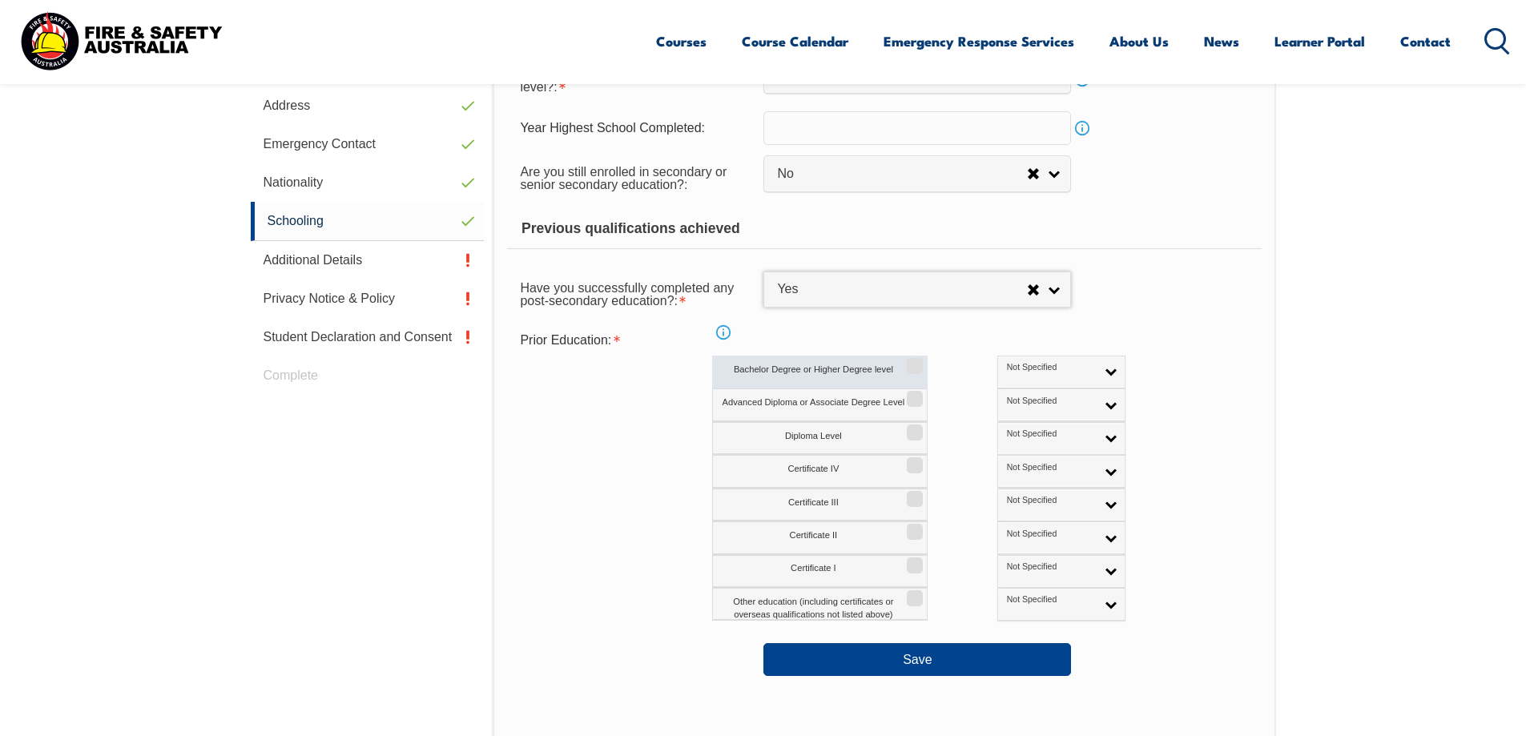
click at [841, 369] on label "Bachelor Degree or Higher Degree level" at bounding box center [819, 372] width 215 height 33
click at [907, 361] on input "Bachelor Degree or Higher Degree level" at bounding box center [912, 361] width 10 height 2
checkbox input "true"
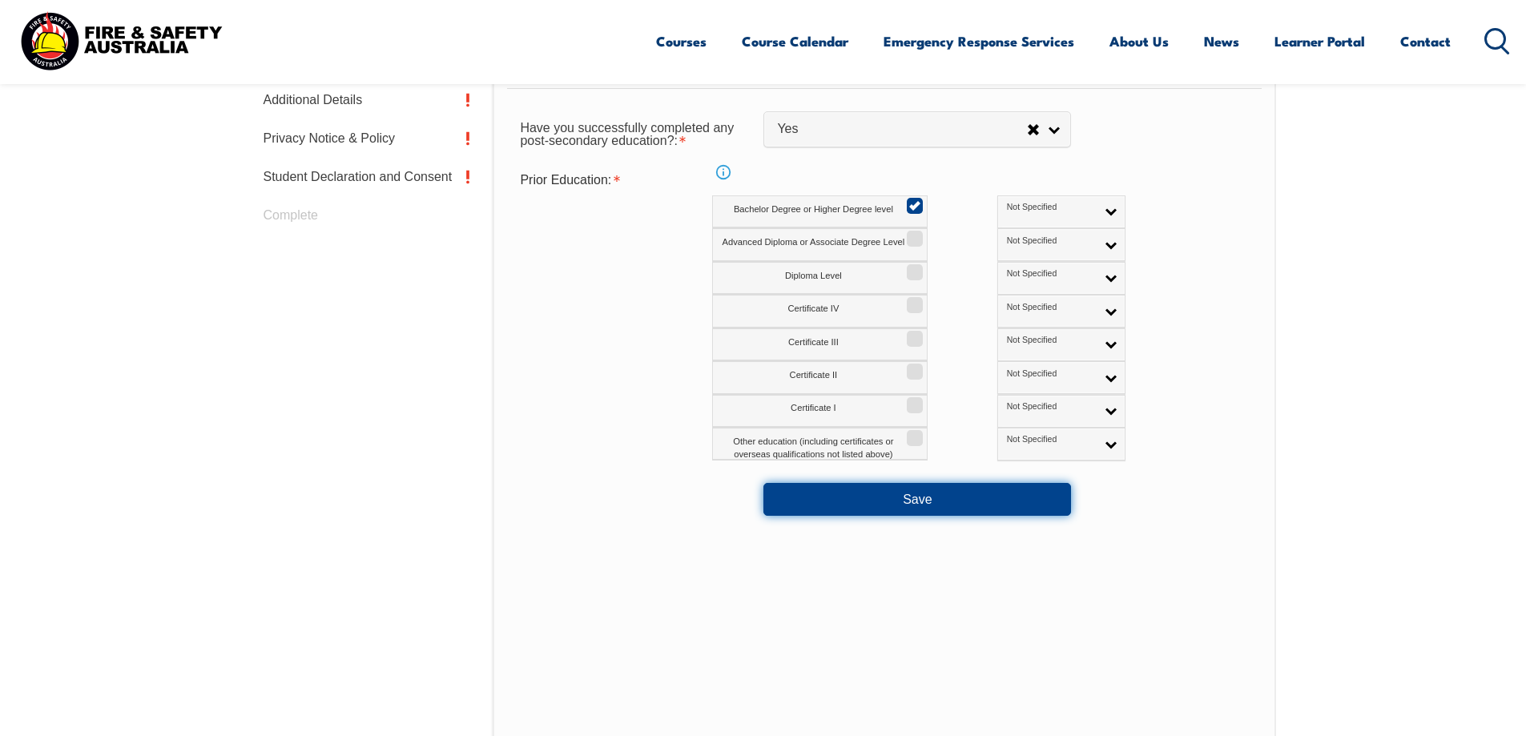
click at [853, 504] on button "Save" at bounding box center [917, 499] width 308 height 32
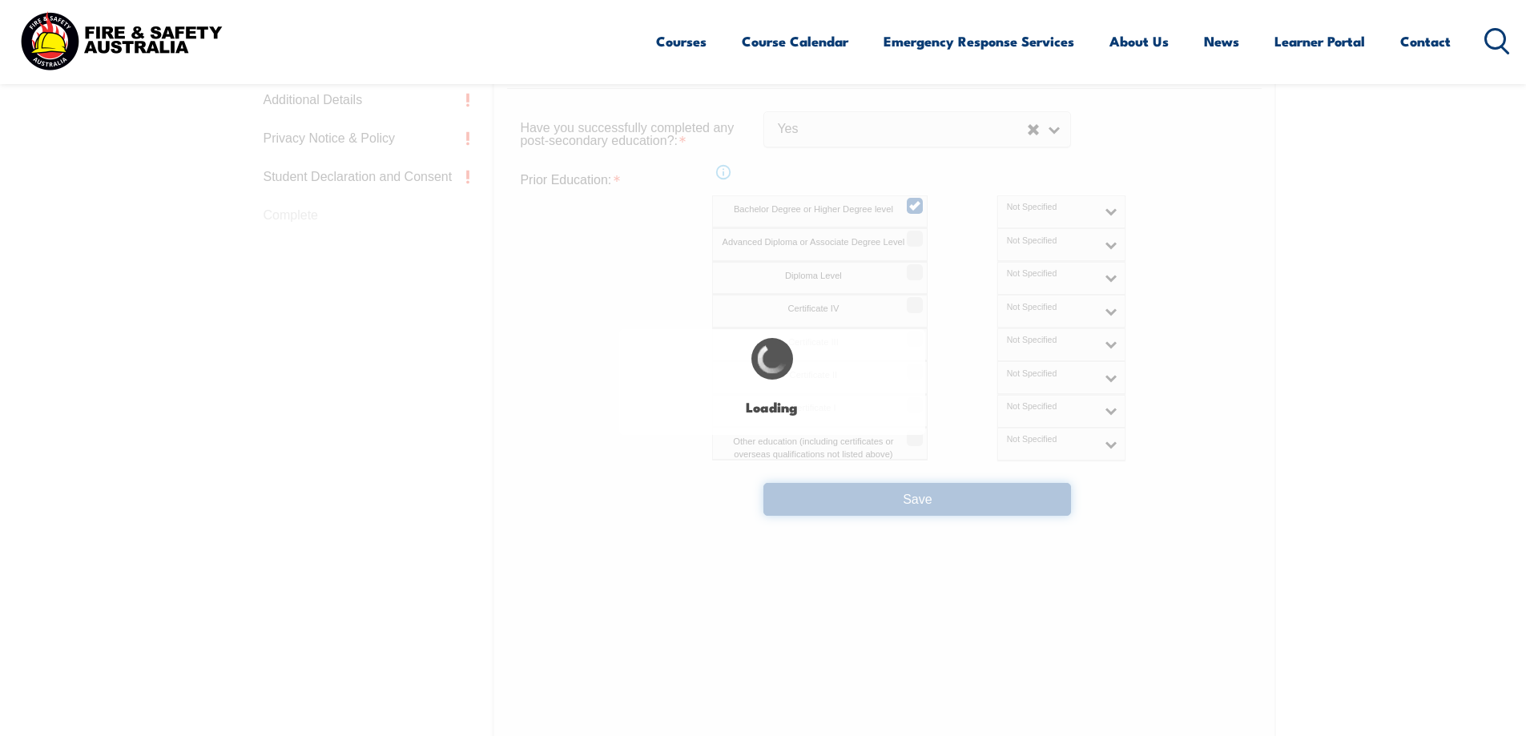
select select
select select "false"
select select "true"
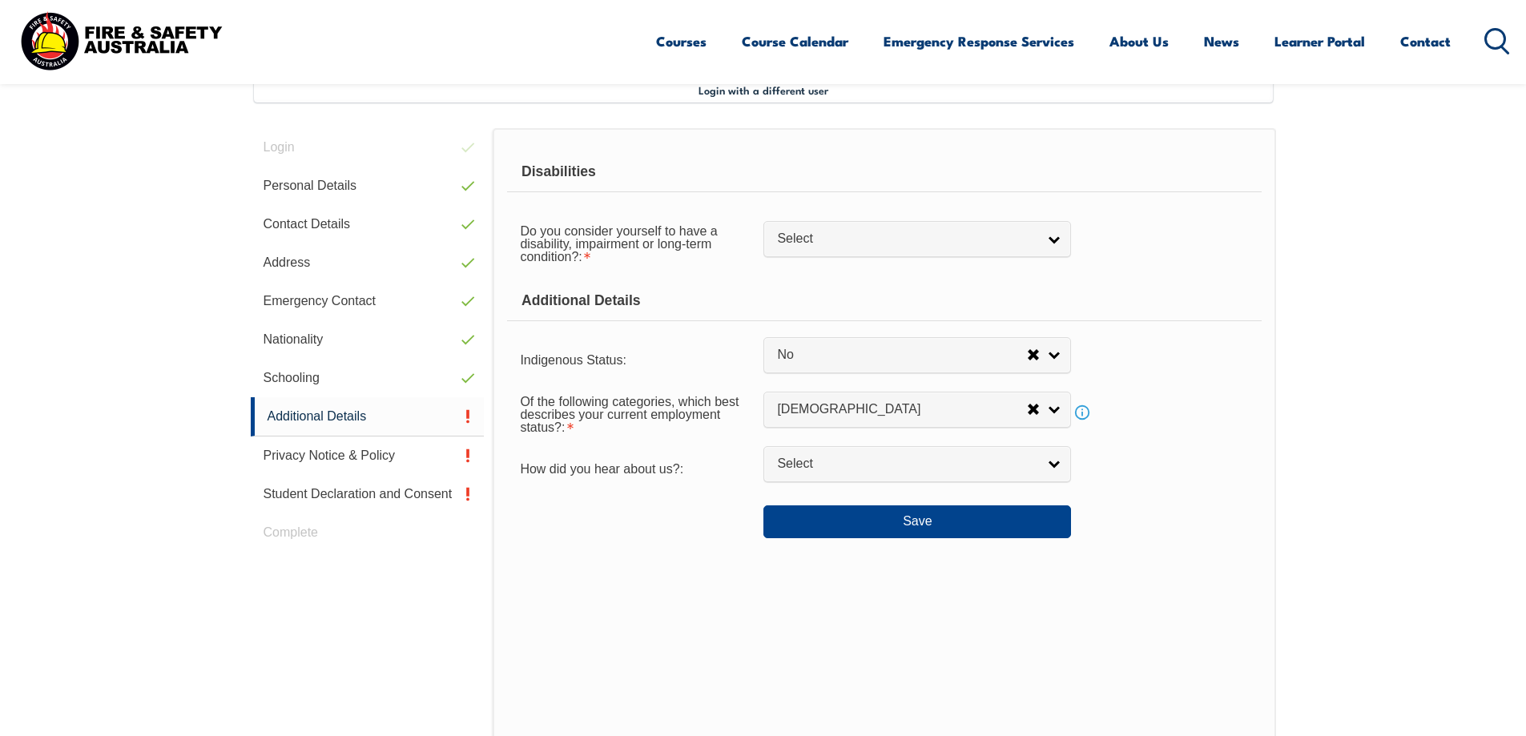
scroll to position [437, 0]
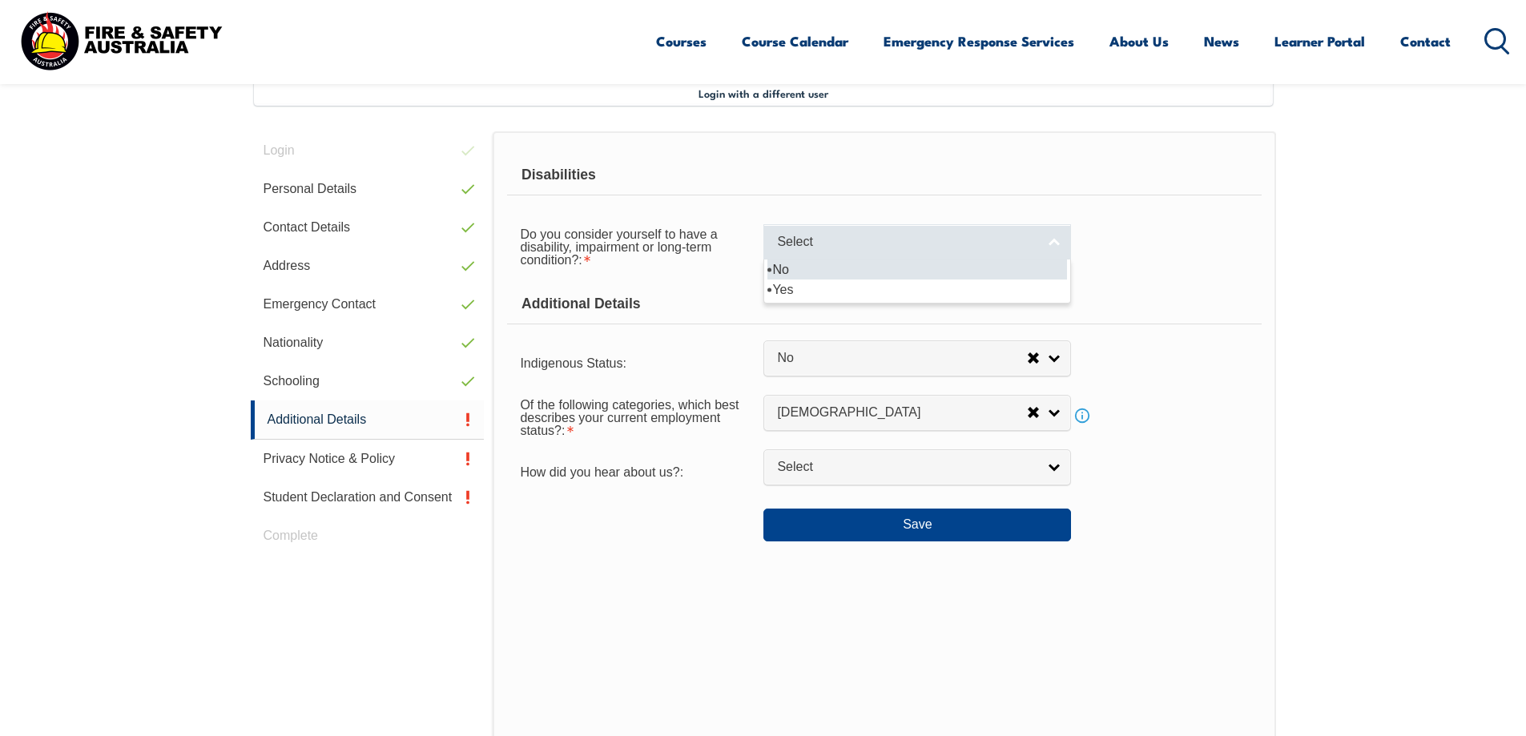
click at [881, 255] on link "Select" at bounding box center [917, 242] width 308 height 36
click at [878, 268] on li "No" at bounding box center [917, 270] width 300 height 20
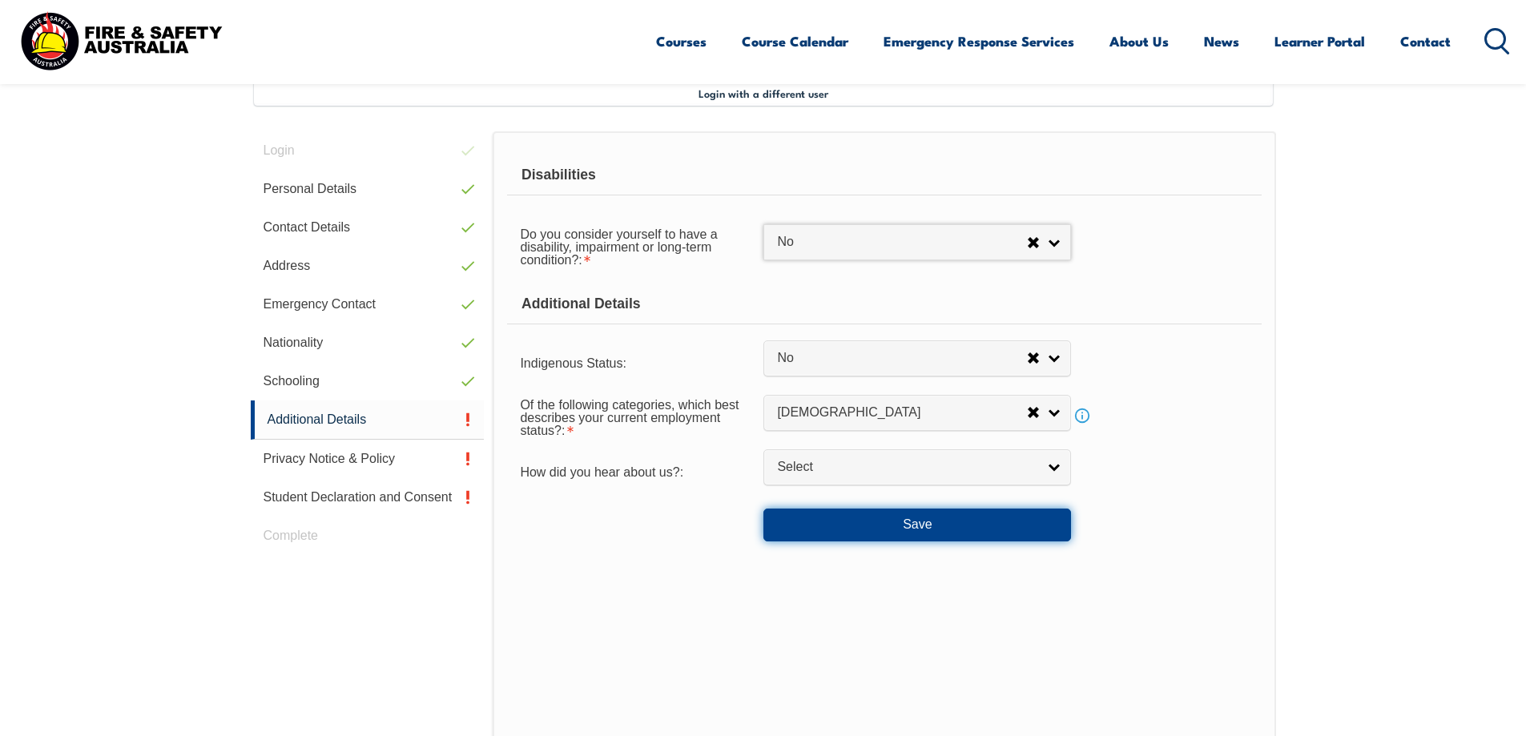
click at [895, 529] on button "Save" at bounding box center [917, 525] width 308 height 32
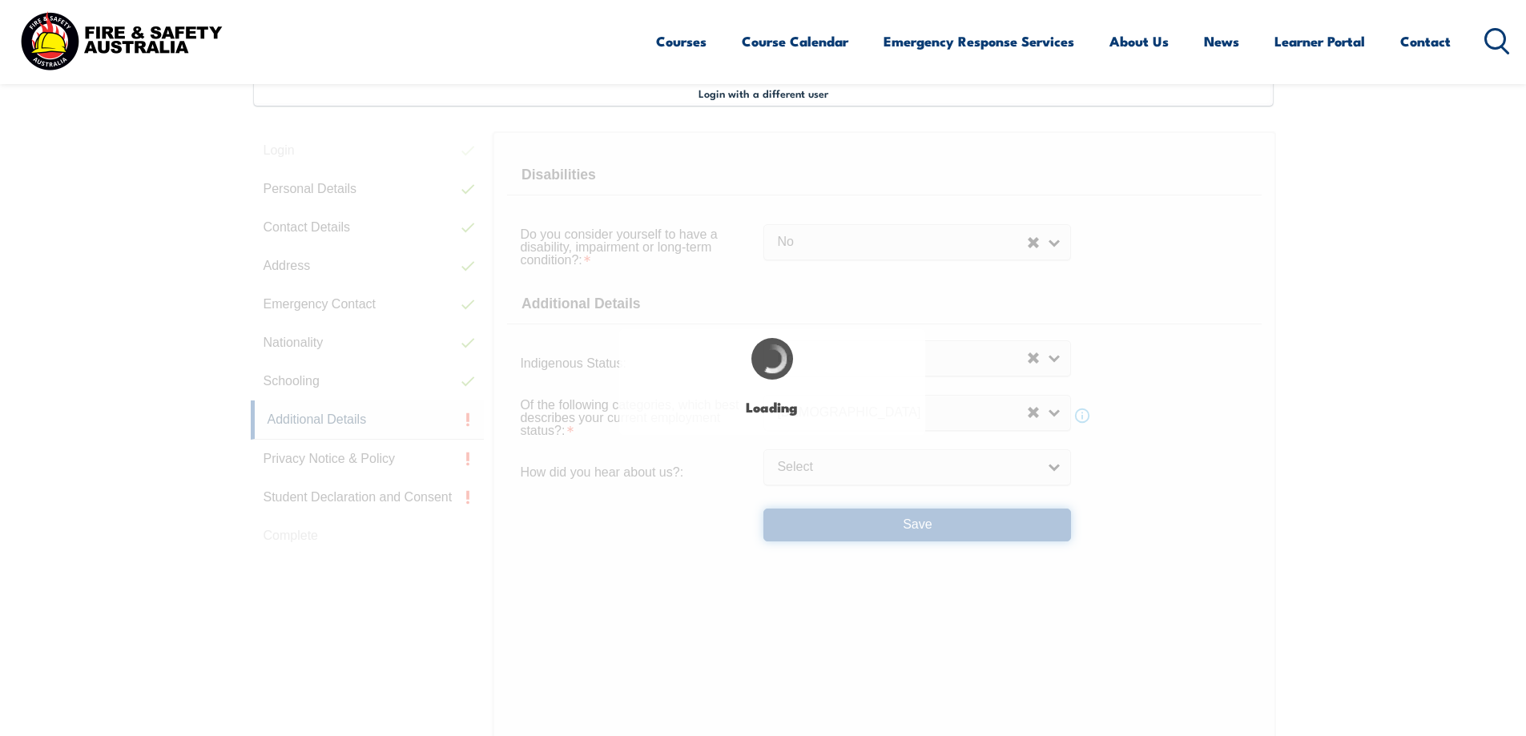
select select "false"
select select
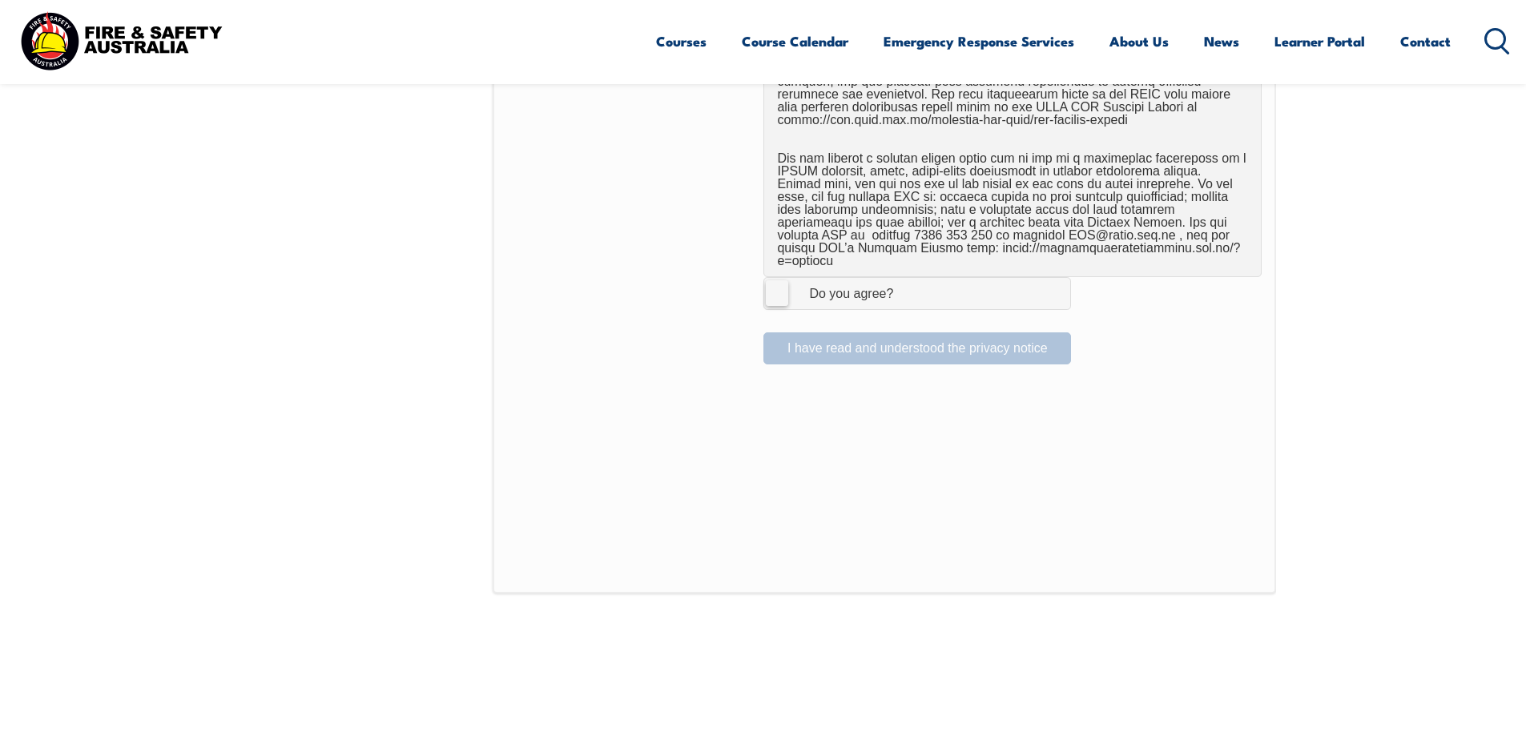
scroll to position [997, 0]
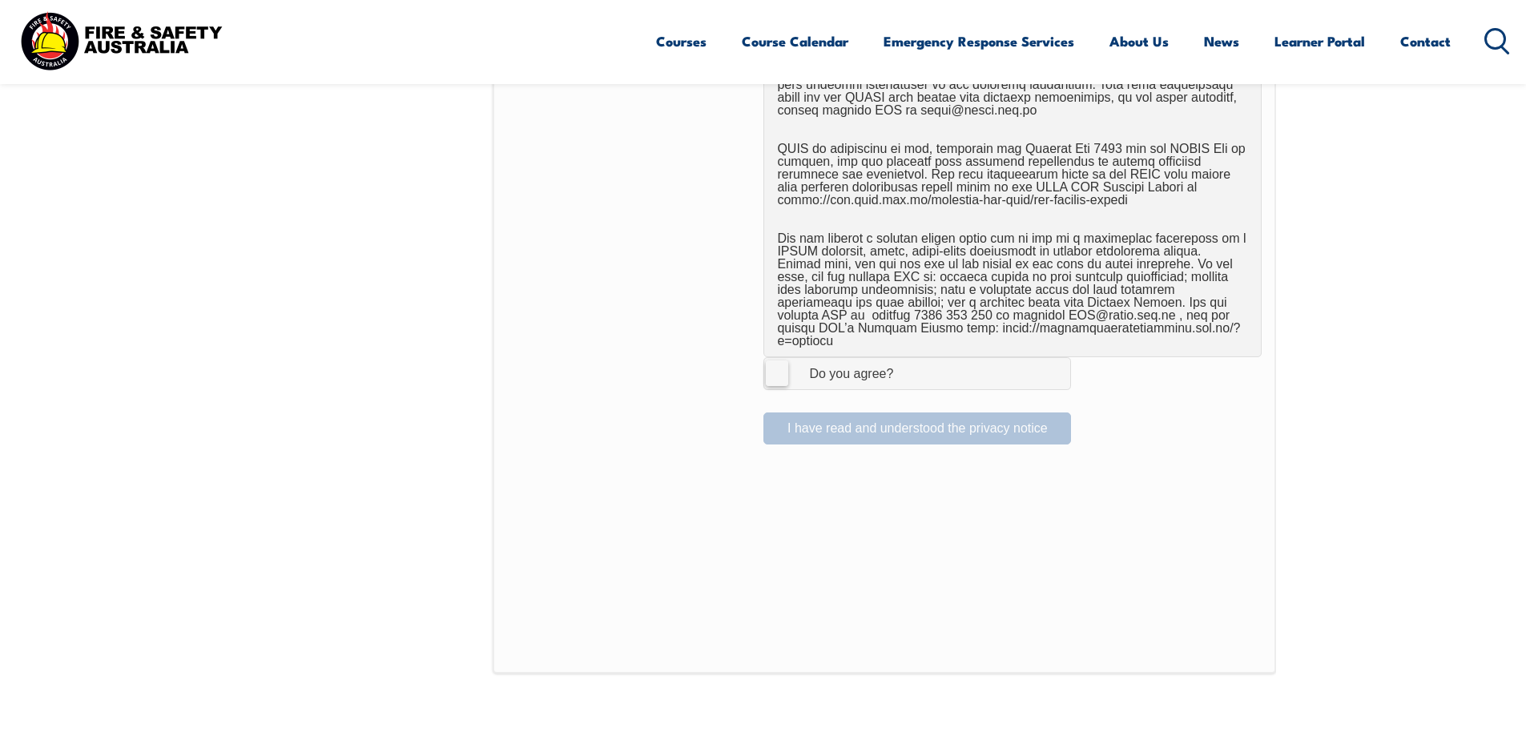
click at [775, 359] on label "I Agree Do you agree?" at bounding box center [917, 373] width 308 height 32
click at [906, 359] on input "I Agree Do you agree?" at bounding box center [919, 373] width 27 height 30
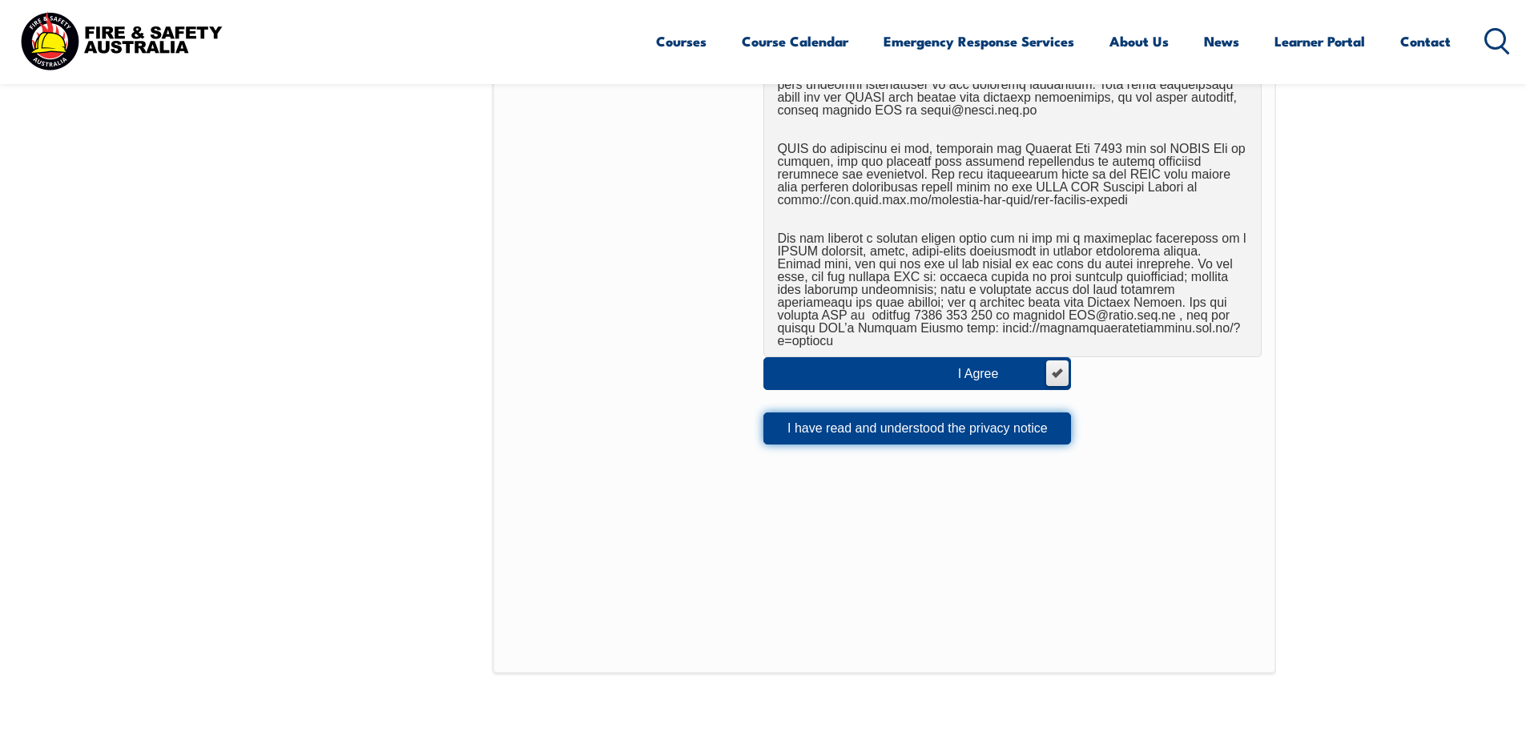
click at [895, 412] on button "I have read and understood the privacy notice" at bounding box center [917, 428] width 308 height 32
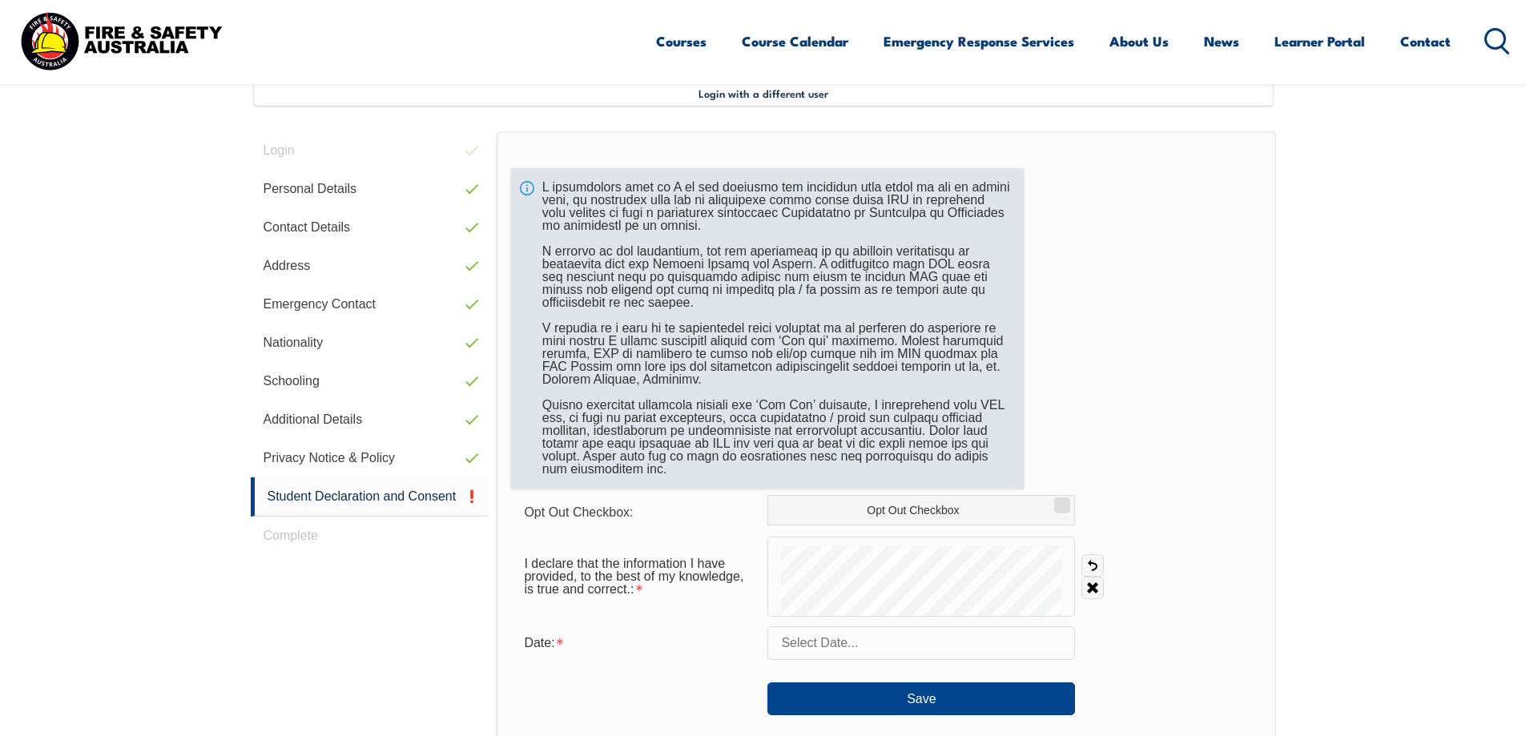
scroll to position [517, 0]
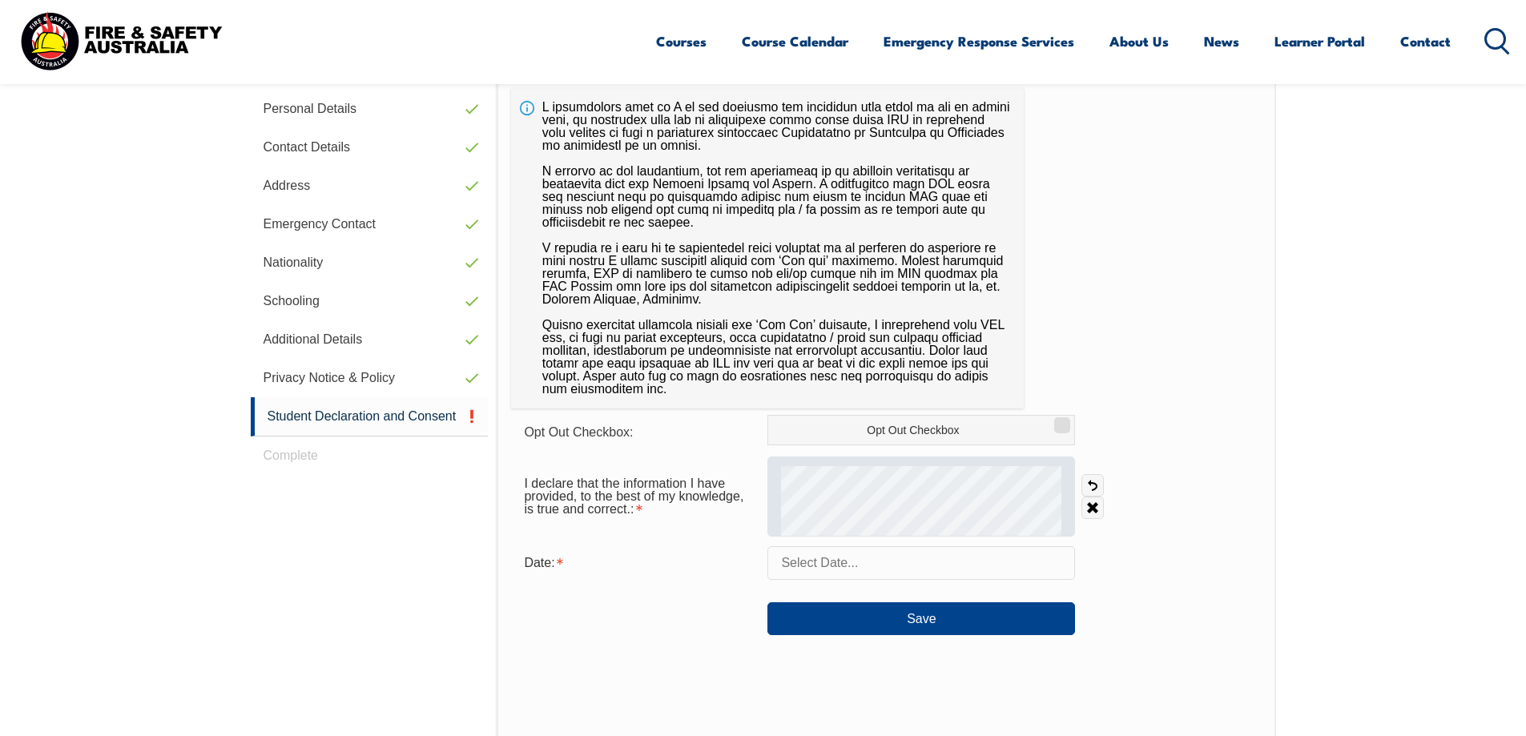
click at [907, 465] on div at bounding box center [921, 497] width 308 height 80
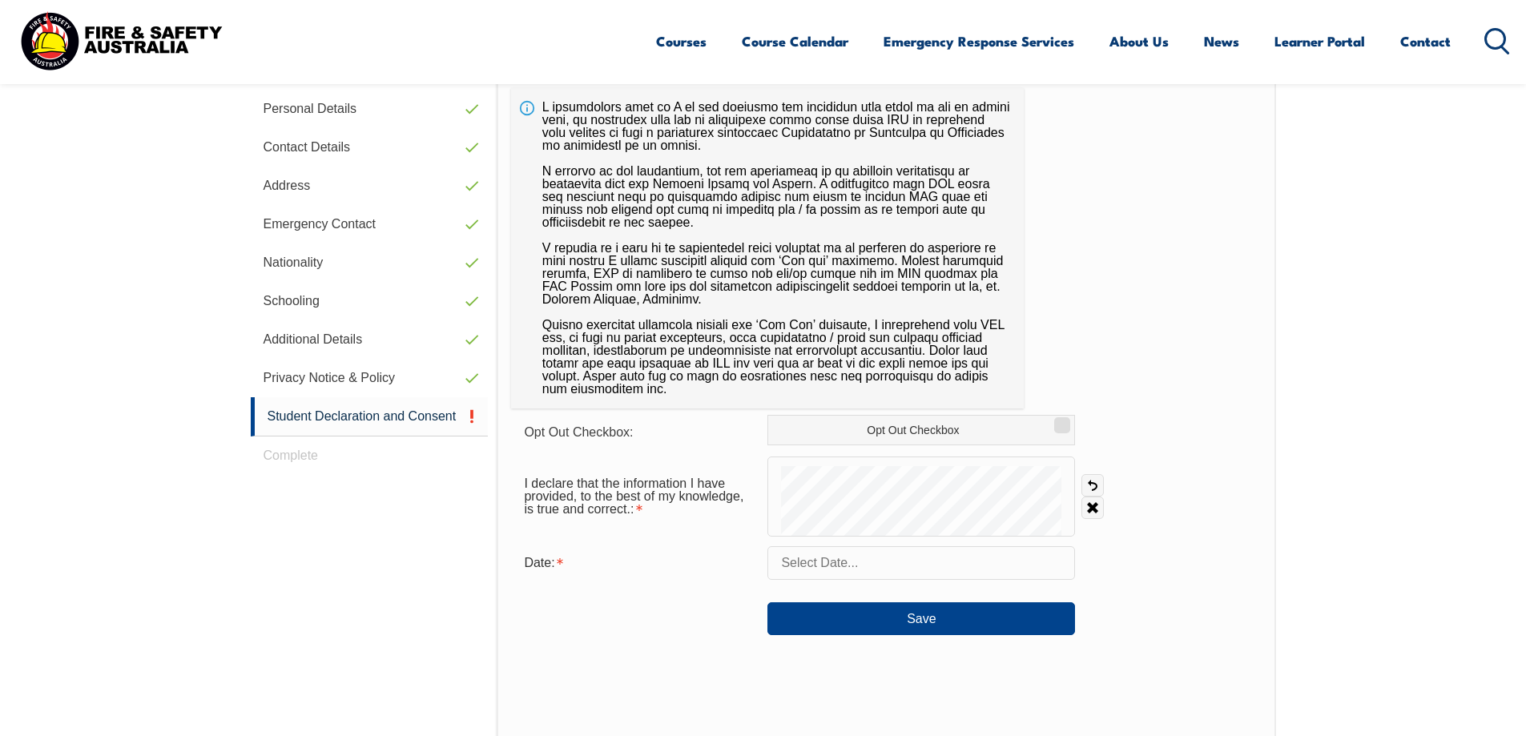
click at [836, 561] on input "text" at bounding box center [921, 563] width 308 height 34
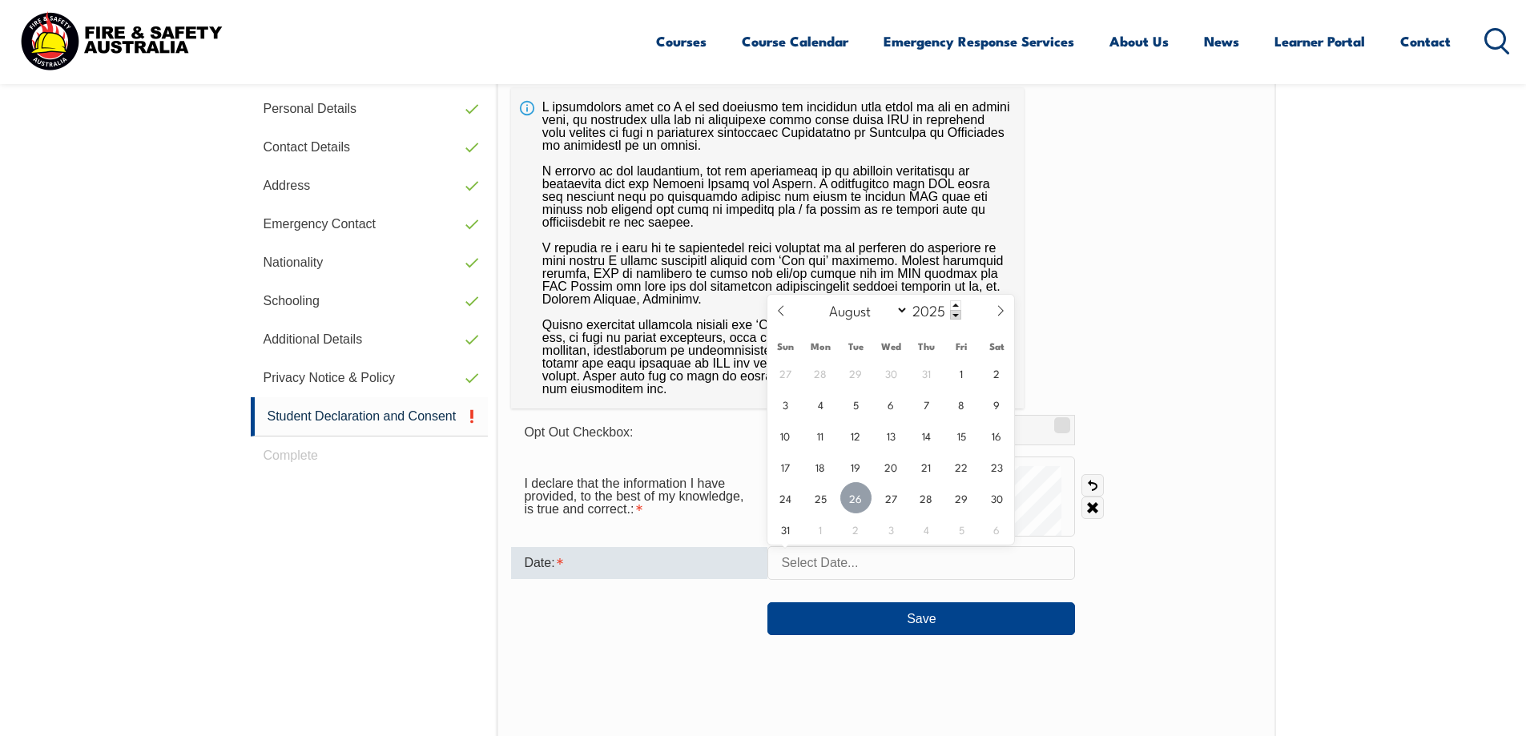
click at [859, 494] on span "26" at bounding box center [855, 497] width 31 height 31
type input "[DATE]"
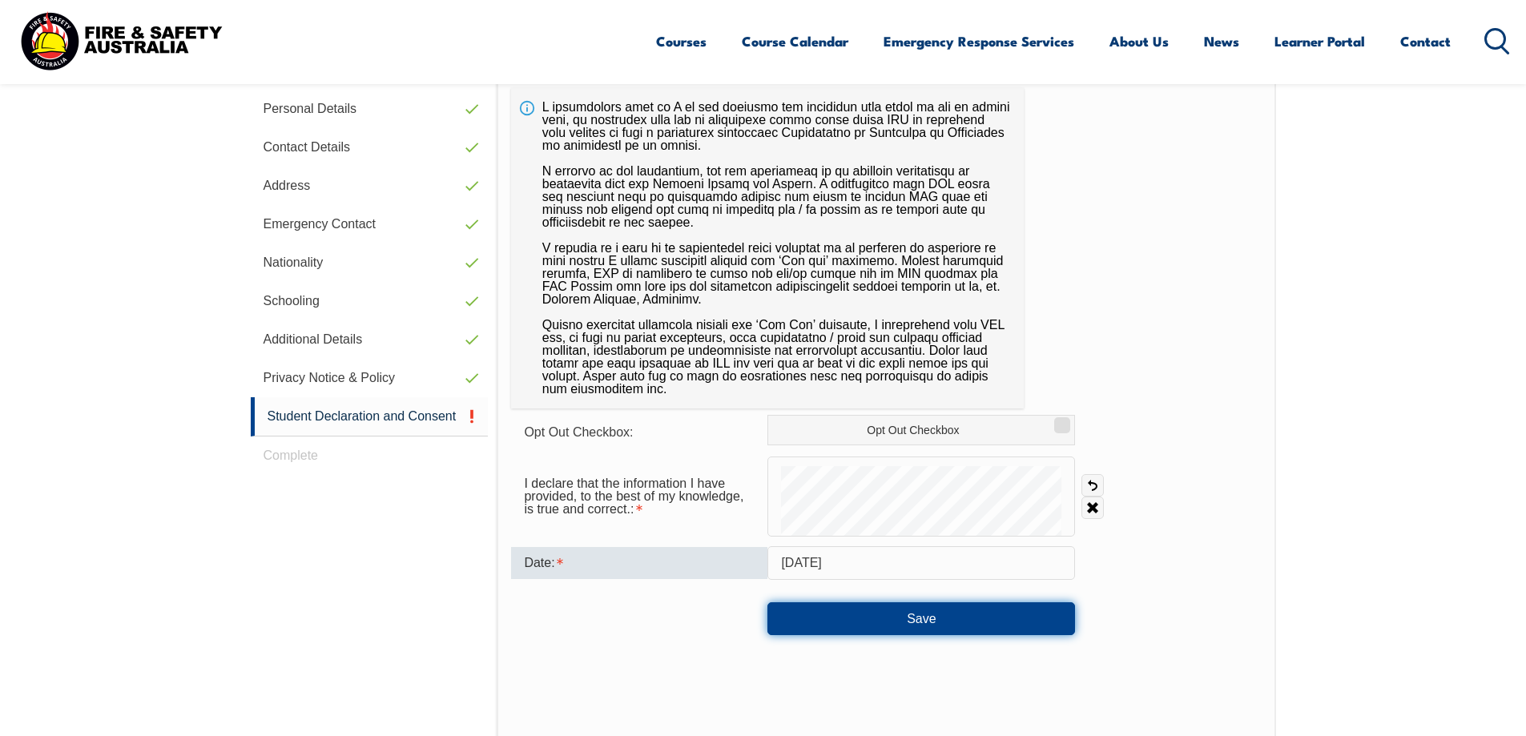
click at [893, 628] on button "Save" at bounding box center [921, 618] width 308 height 32
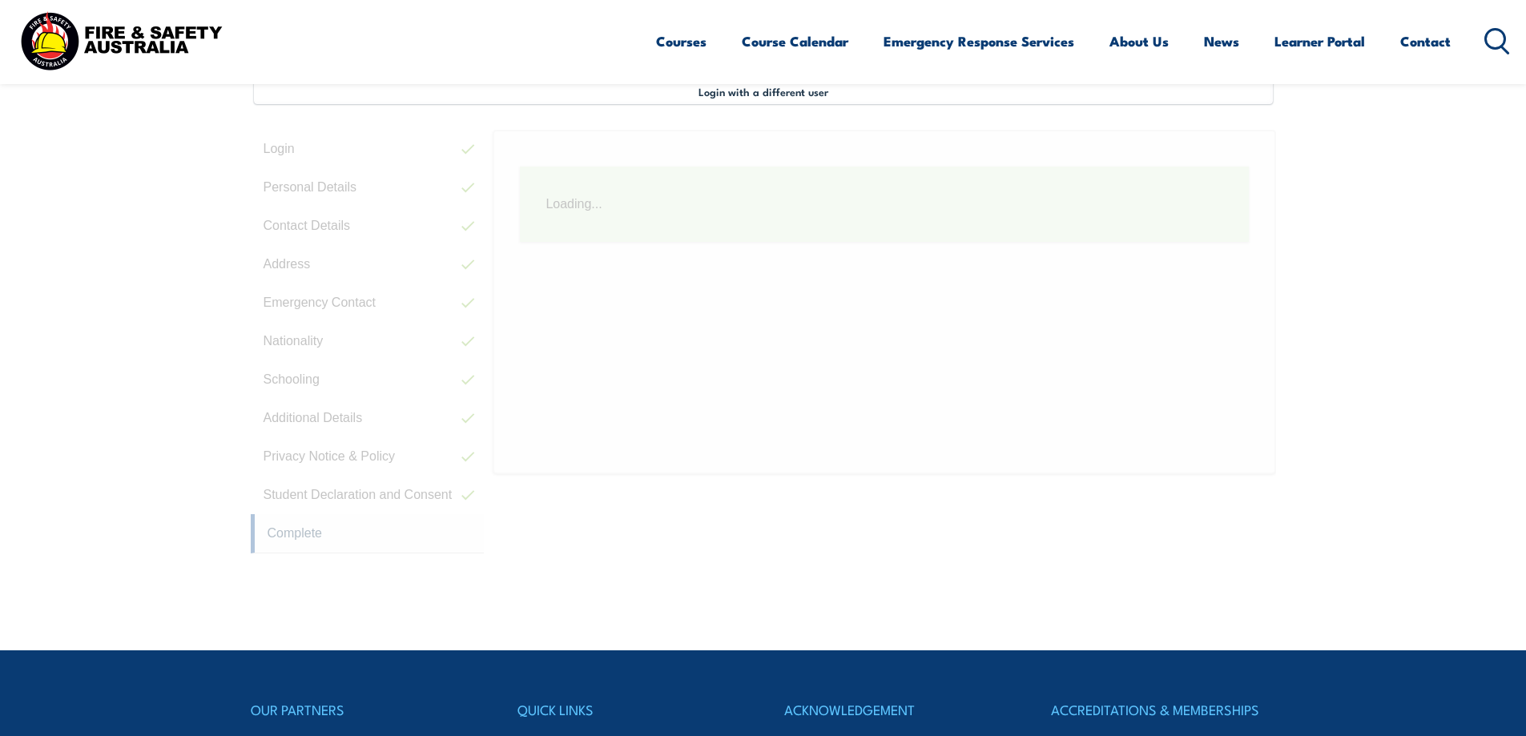
scroll to position [437, 0]
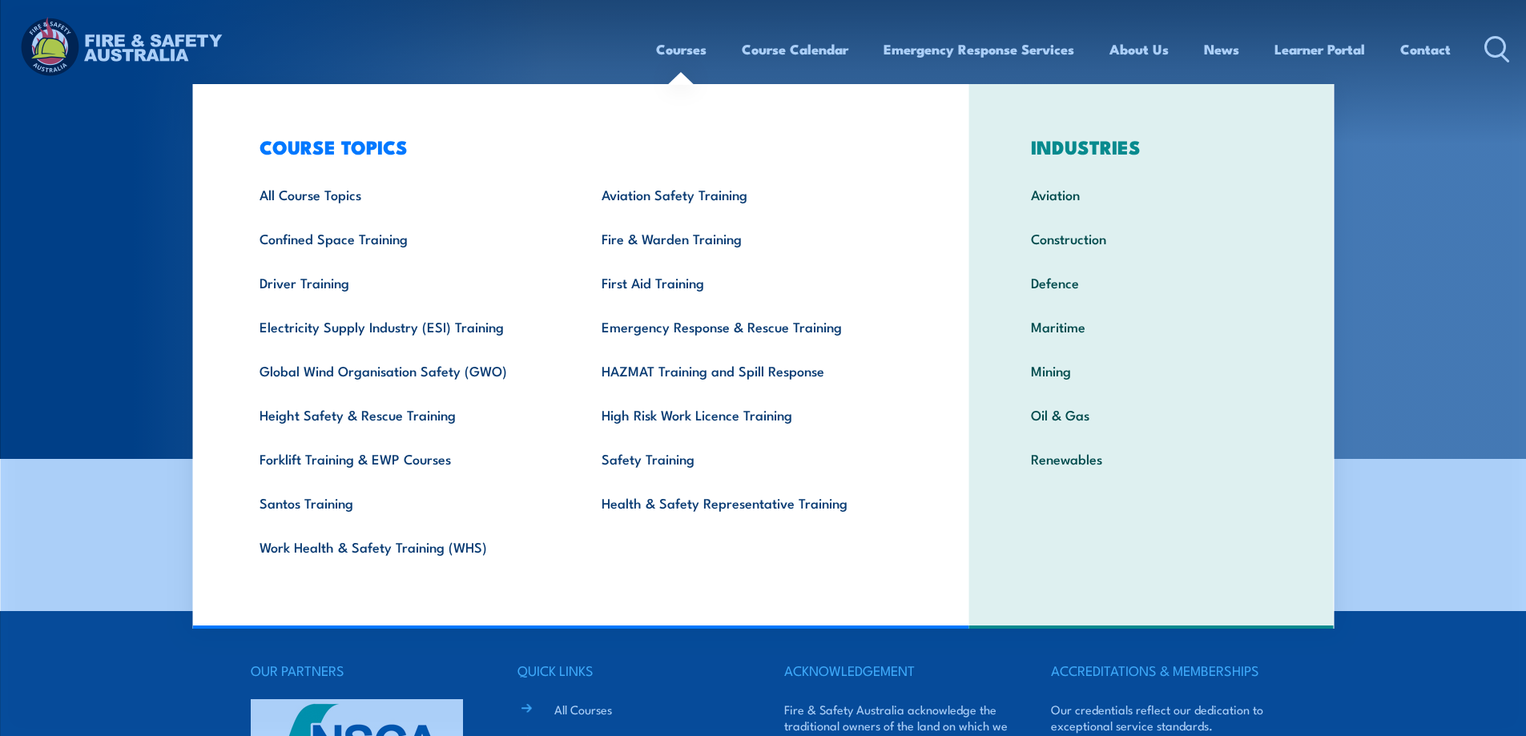
click at [678, 45] on link "Courses" at bounding box center [681, 49] width 50 height 42
